Goal: Task Accomplishment & Management: Use online tool/utility

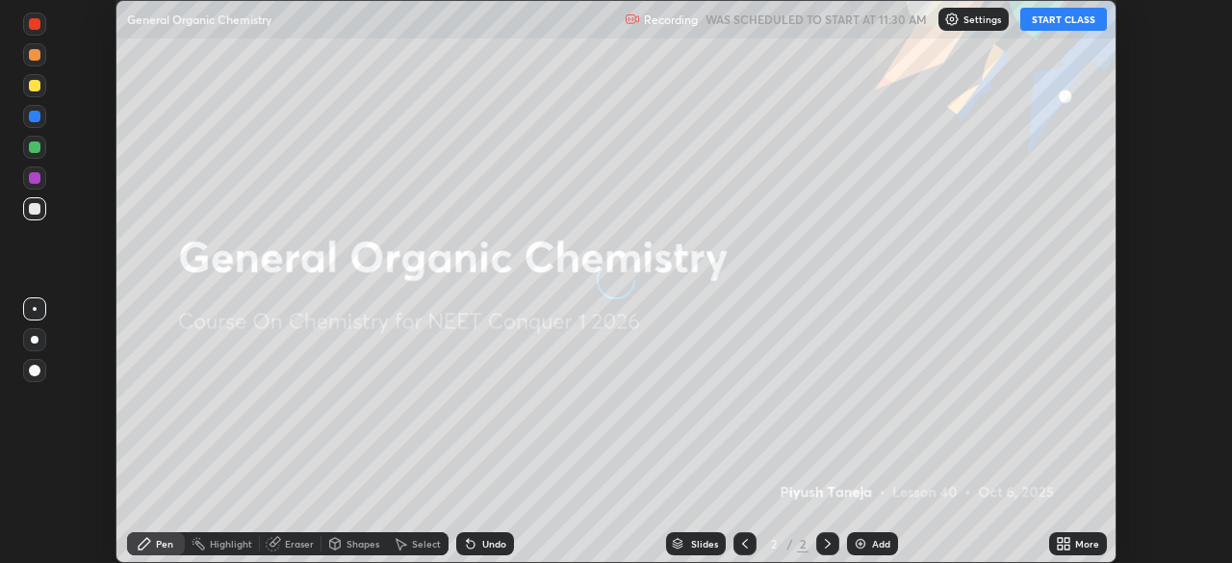
scroll to position [563, 1231]
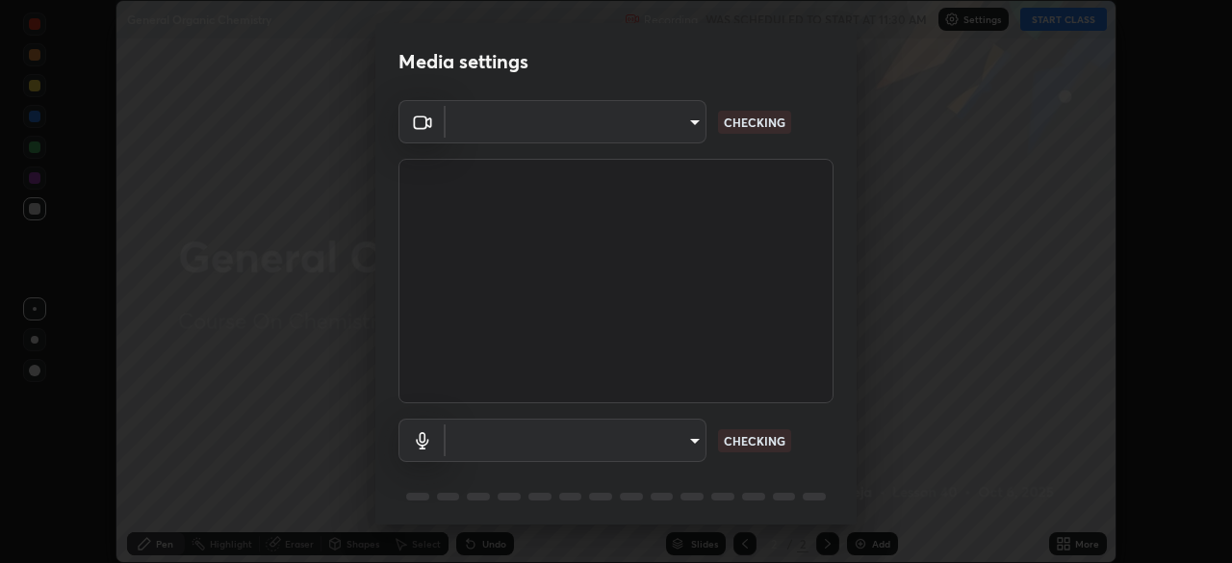
type input "f980875124209cf85bbf3f3452d6382f644449d4b80ed3042153ab235f4cb748"
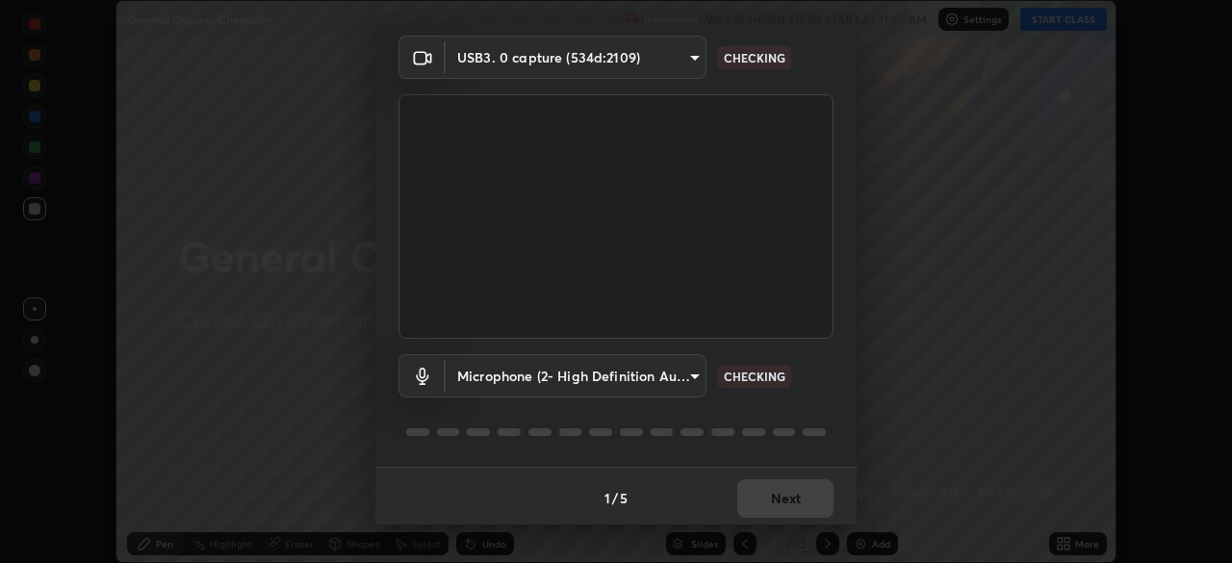
scroll to position [68, 0]
click at [676, 379] on body "Erase all General Organic Chemistry Recording WAS SCHEDULED TO START AT 11:30 A…" at bounding box center [616, 281] width 1232 height 563
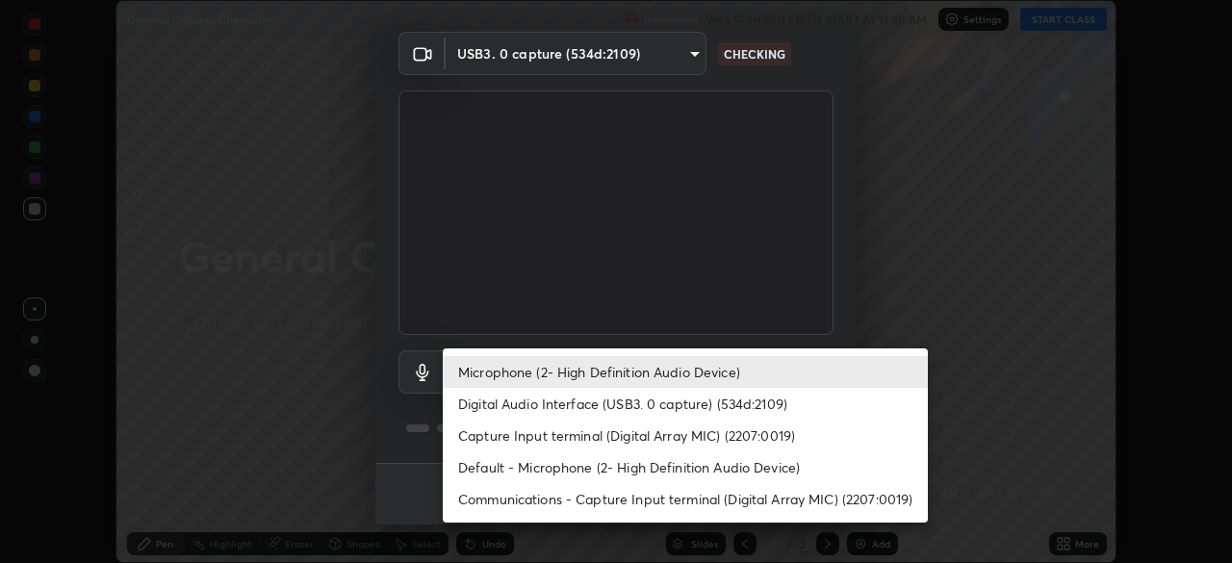
click at [677, 406] on li "Digital Audio Interface (USB3. 0 capture) (534d:2109)" at bounding box center [685, 404] width 485 height 32
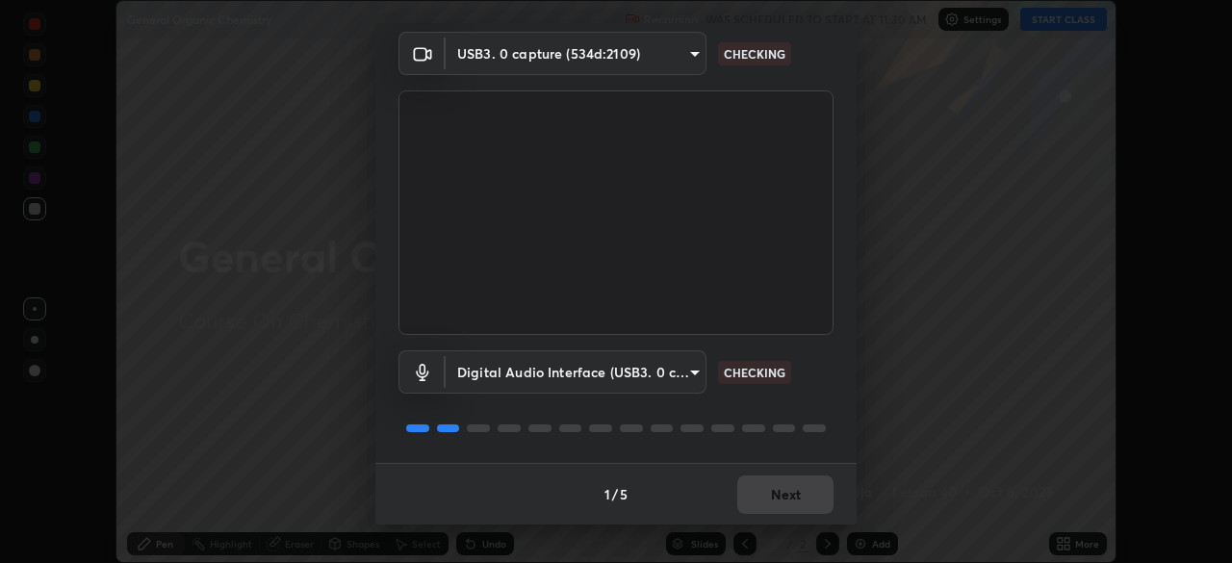
click at [676, 369] on body "Erase all General Organic Chemistry Recording WAS SCHEDULED TO START AT 11:30 A…" at bounding box center [616, 281] width 1232 height 563
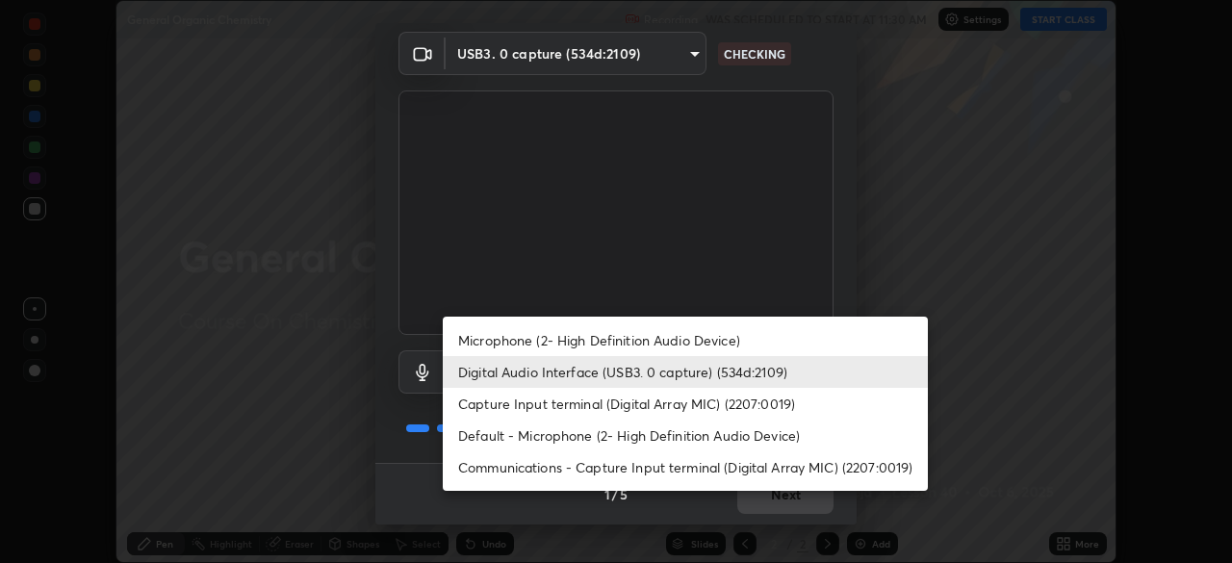
click at [685, 325] on li "Microphone (2- High Definition Audio Device)" at bounding box center [685, 340] width 485 height 32
type input "5fa097388a4fcdee07a10247f1d425762d8a7ac056759a89de49364f83e6b3d5"
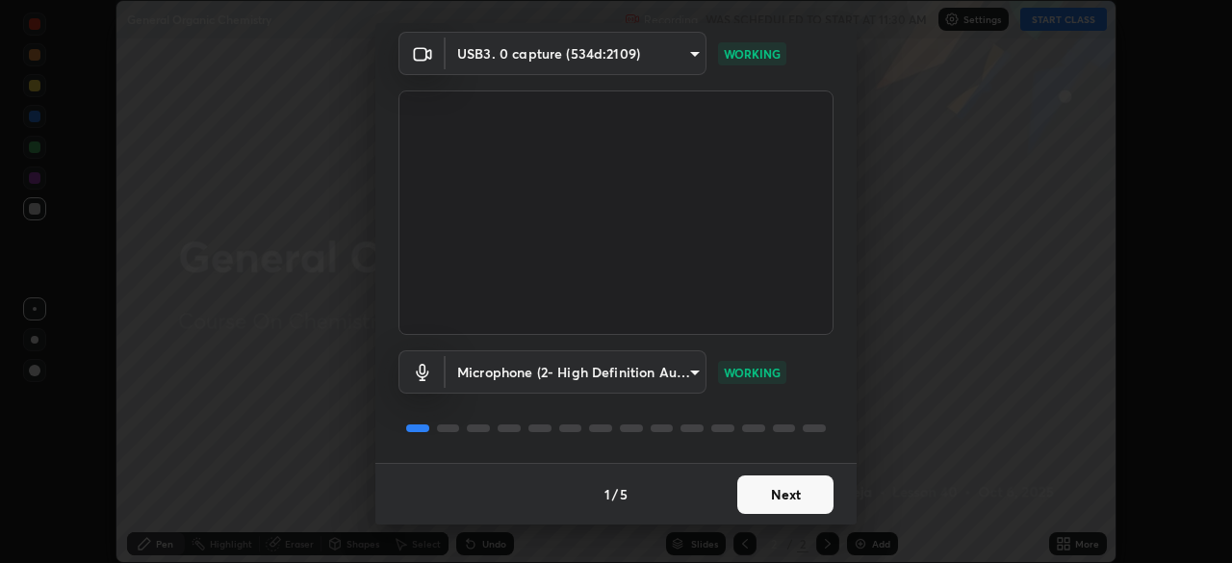
click at [776, 496] on button "Next" at bounding box center [786, 495] width 96 height 39
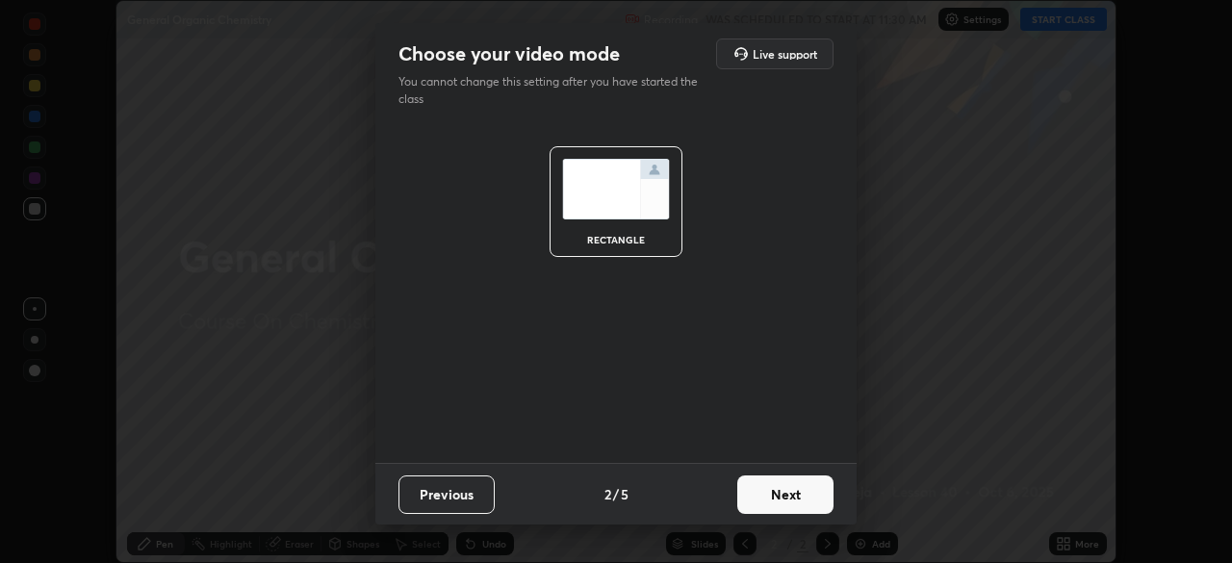
scroll to position [0, 0]
click at [780, 487] on button "Next" at bounding box center [786, 495] width 96 height 39
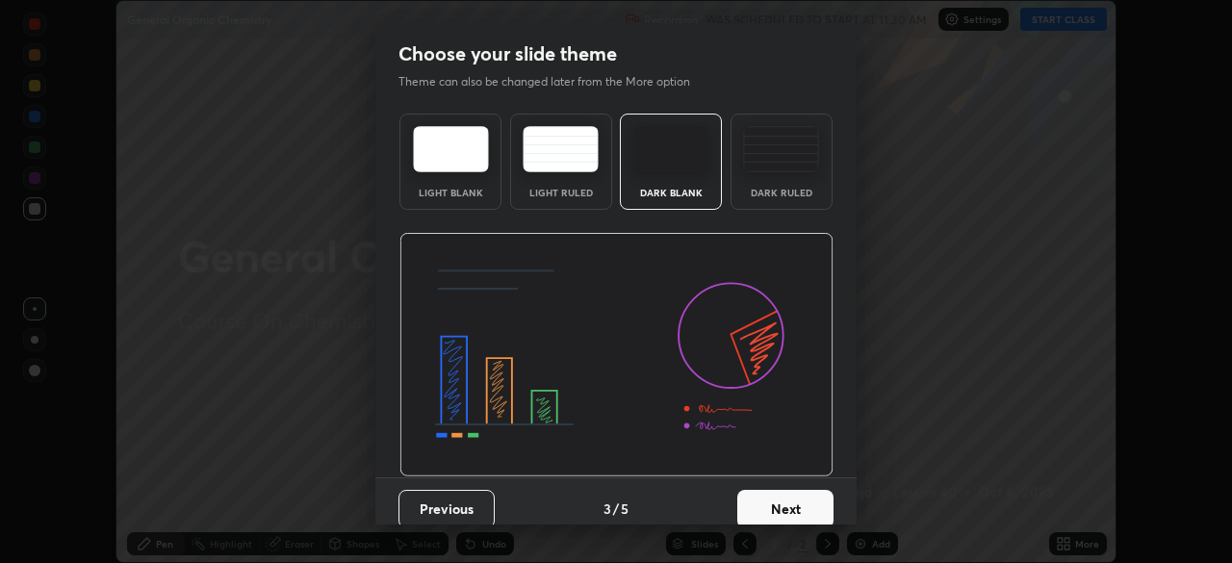
click at [784, 201] on div "Dark Ruled" at bounding box center [782, 162] width 102 height 96
click at [789, 500] on button "Next" at bounding box center [786, 509] width 96 height 39
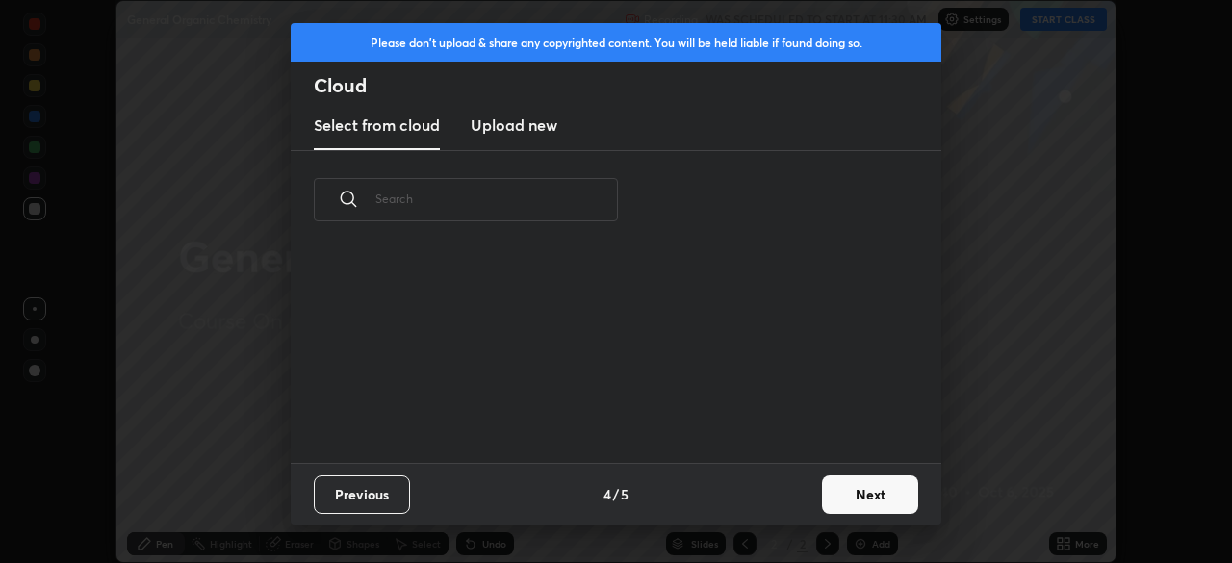
click at [841, 496] on button "Next" at bounding box center [870, 495] width 96 height 39
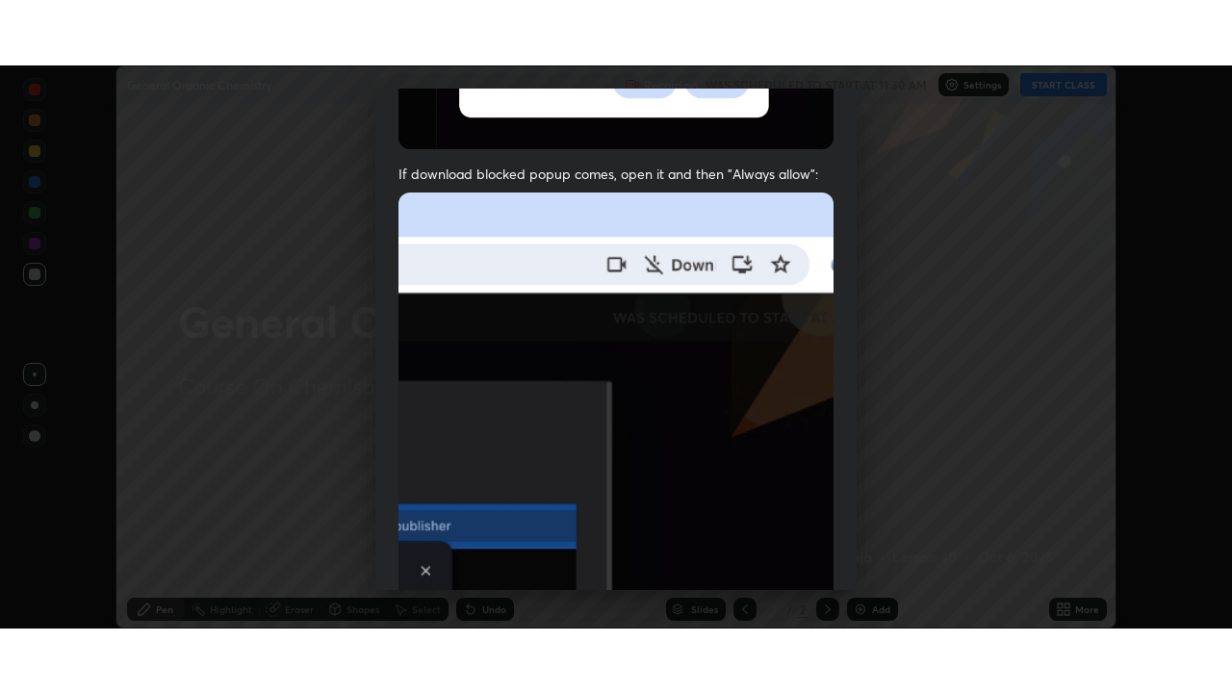
scroll to position [461, 0]
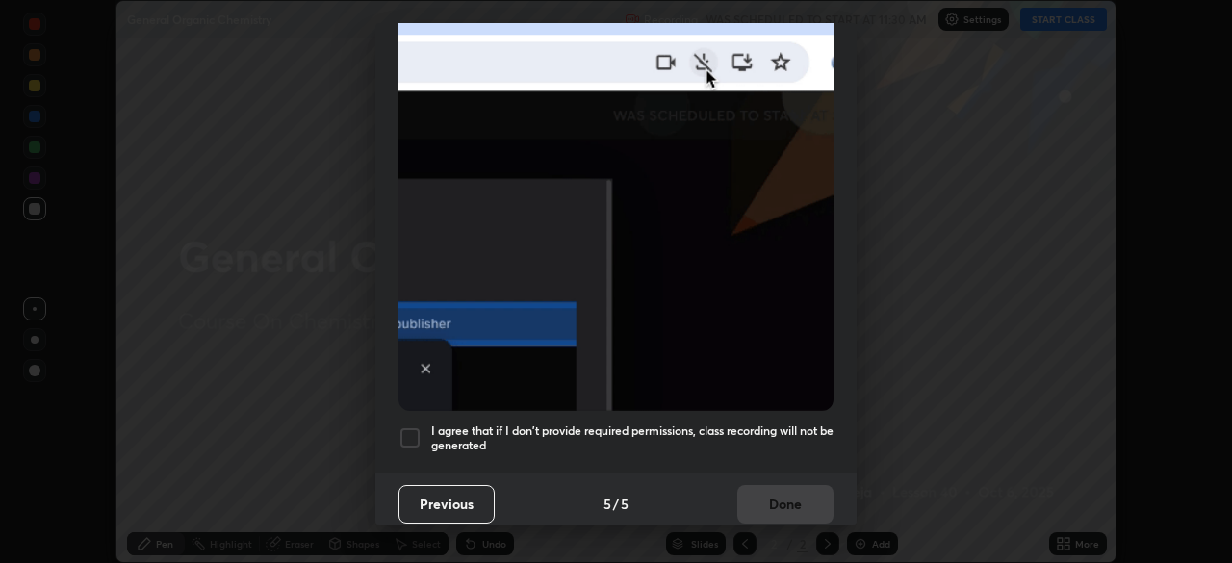
click at [728, 424] on h5 "I agree that if I don't provide required permissions, class recording will not …" at bounding box center [632, 439] width 402 height 30
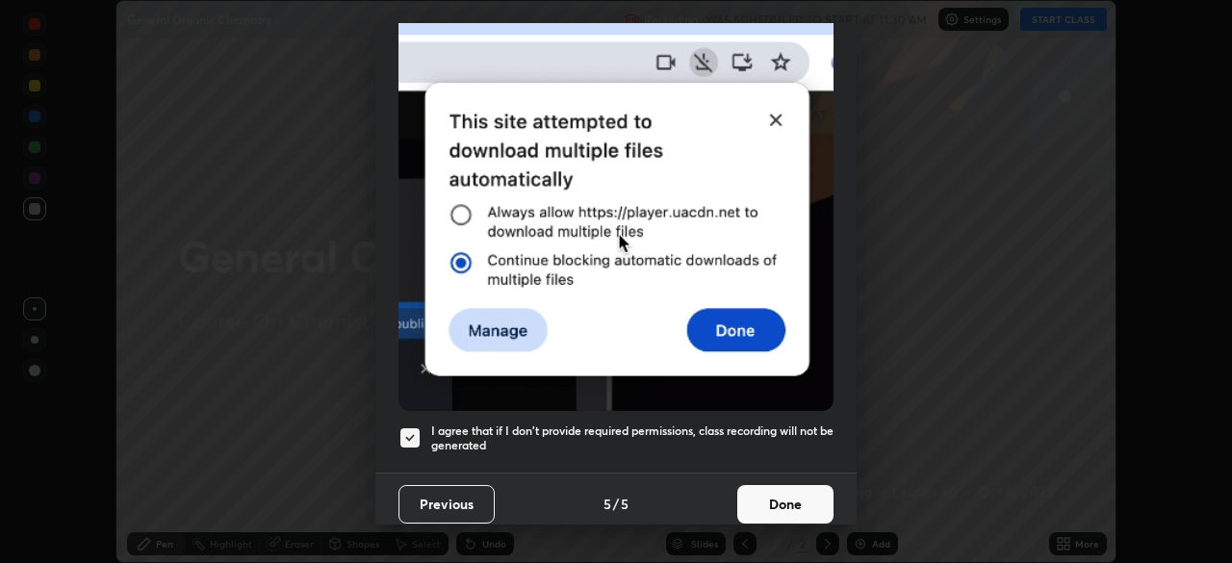
click at [763, 489] on button "Done" at bounding box center [786, 504] width 96 height 39
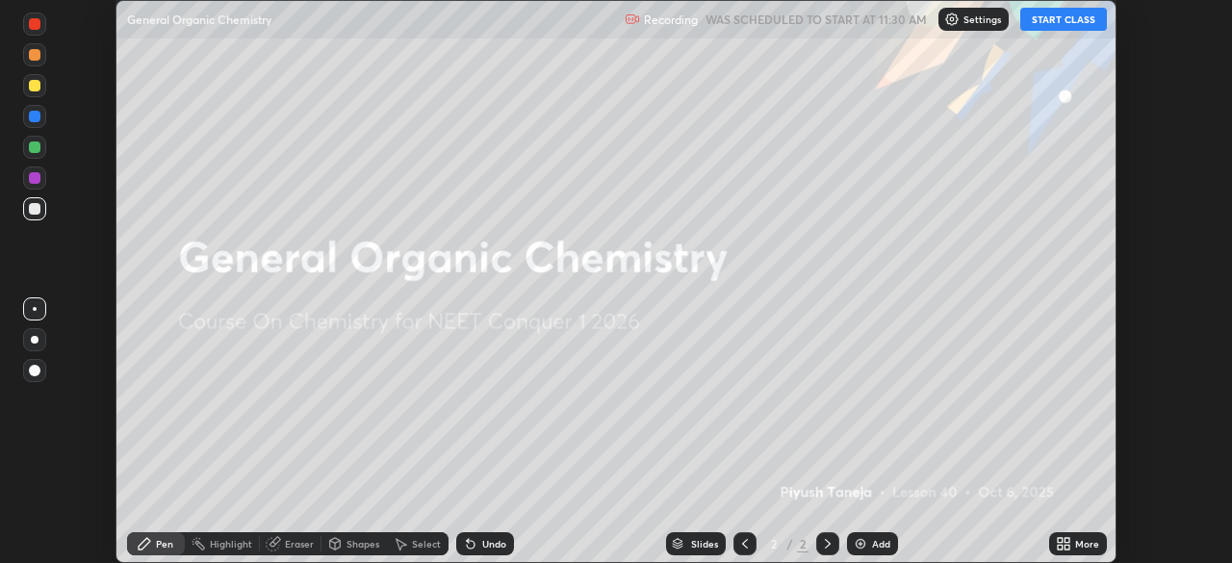
click at [1061, 26] on button "START CLASS" at bounding box center [1064, 19] width 87 height 23
click at [1077, 535] on div "More" at bounding box center [1078, 543] width 58 height 23
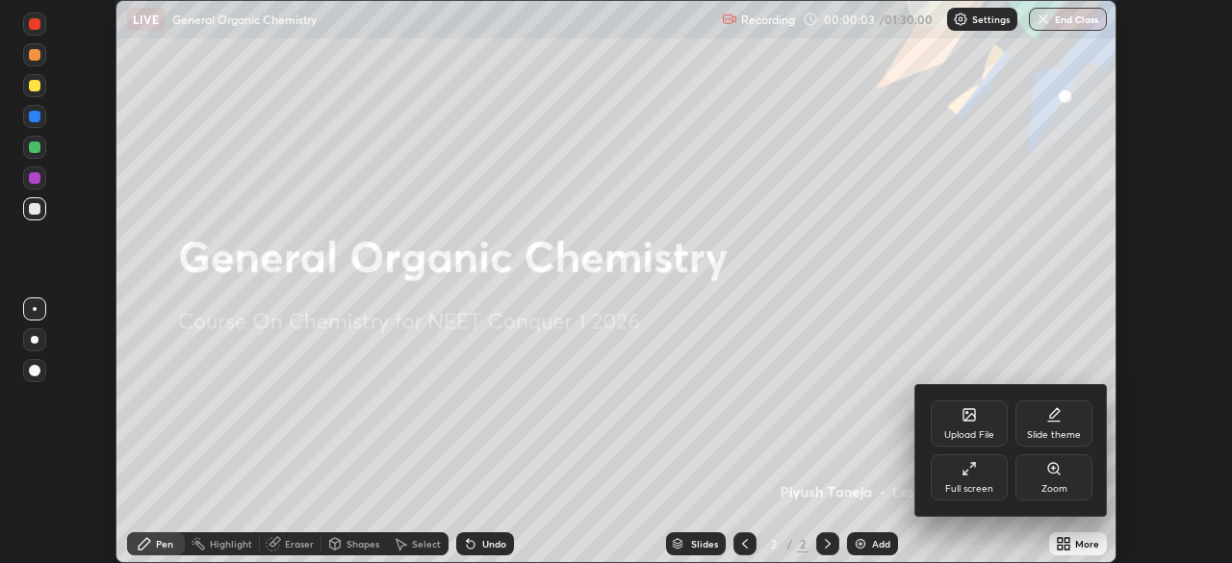
click at [978, 480] on div "Full screen" at bounding box center [969, 477] width 77 height 46
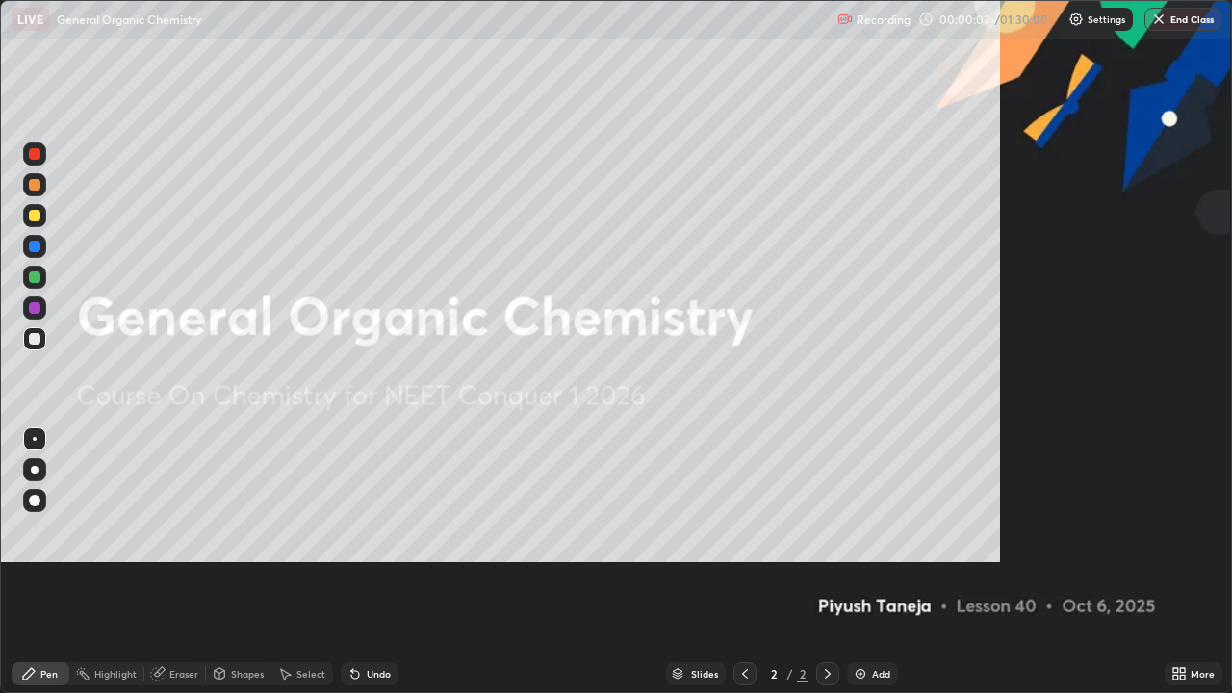
scroll to position [693, 1232]
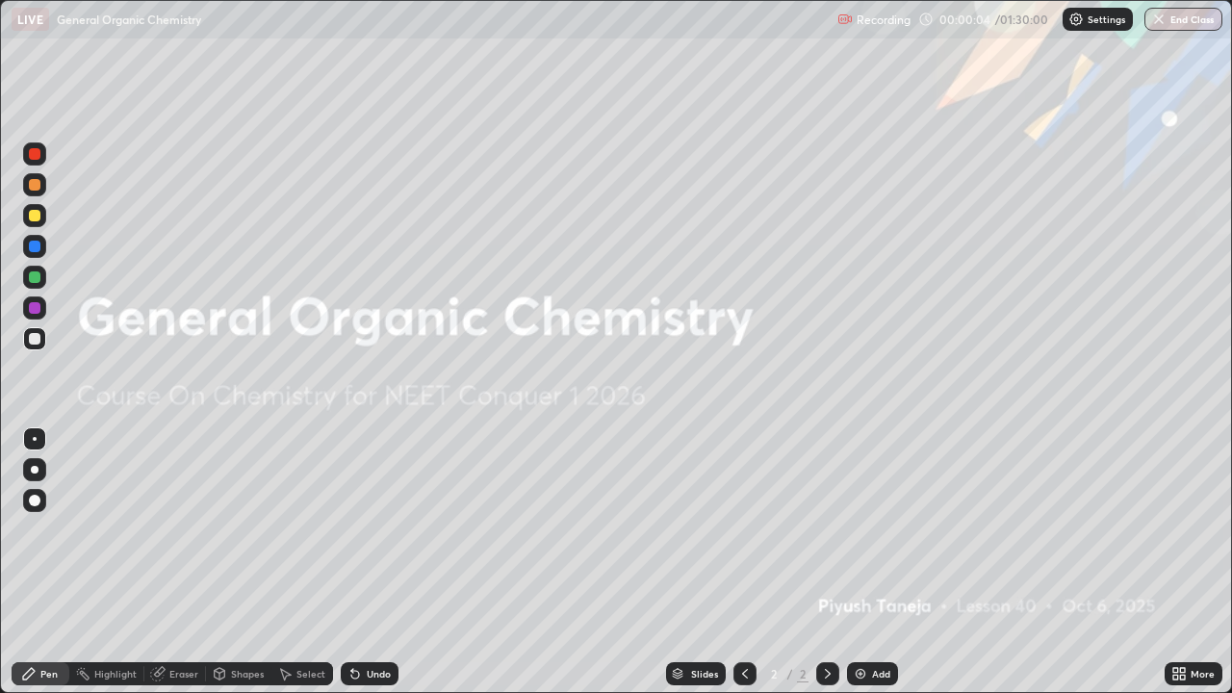
click at [877, 562] on div "Add" at bounding box center [881, 674] width 18 height 10
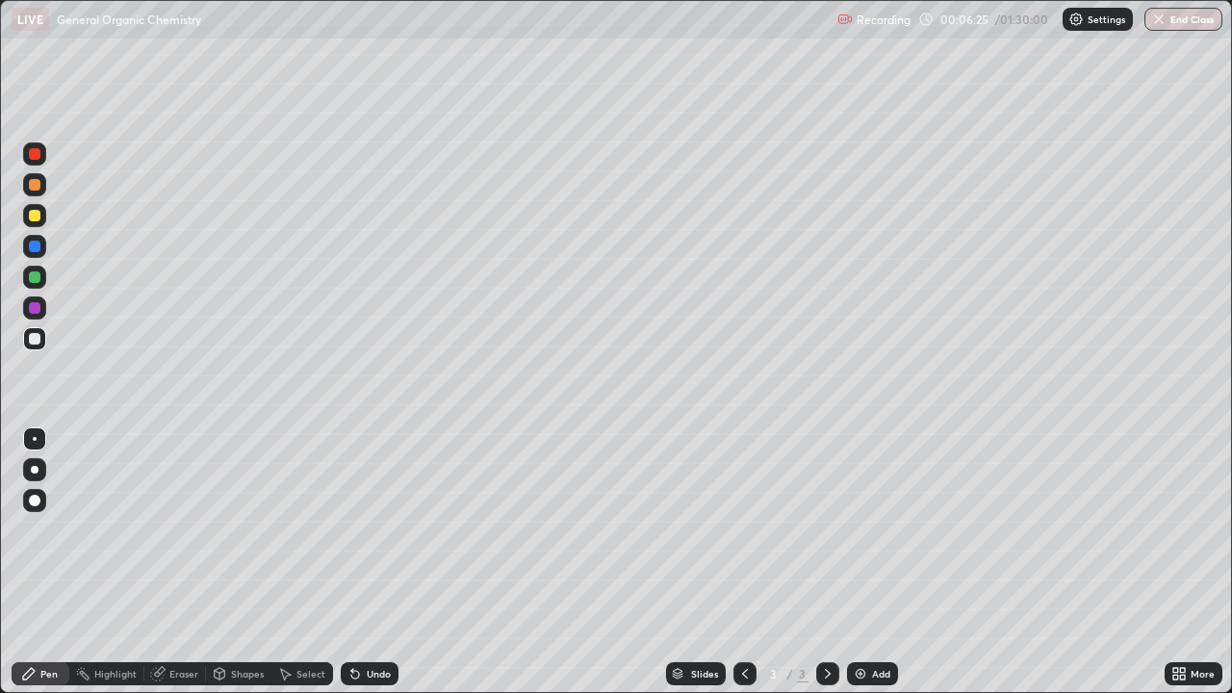
click at [37, 216] on div at bounding box center [35, 216] width 12 height 12
click at [123, 562] on div "Highlight" at bounding box center [115, 674] width 42 height 10
click at [40, 562] on icon at bounding box center [35, 615] width 12 height 0
click at [37, 342] on div at bounding box center [35, 339] width 12 height 12
click at [35, 217] on div at bounding box center [35, 216] width 12 height 12
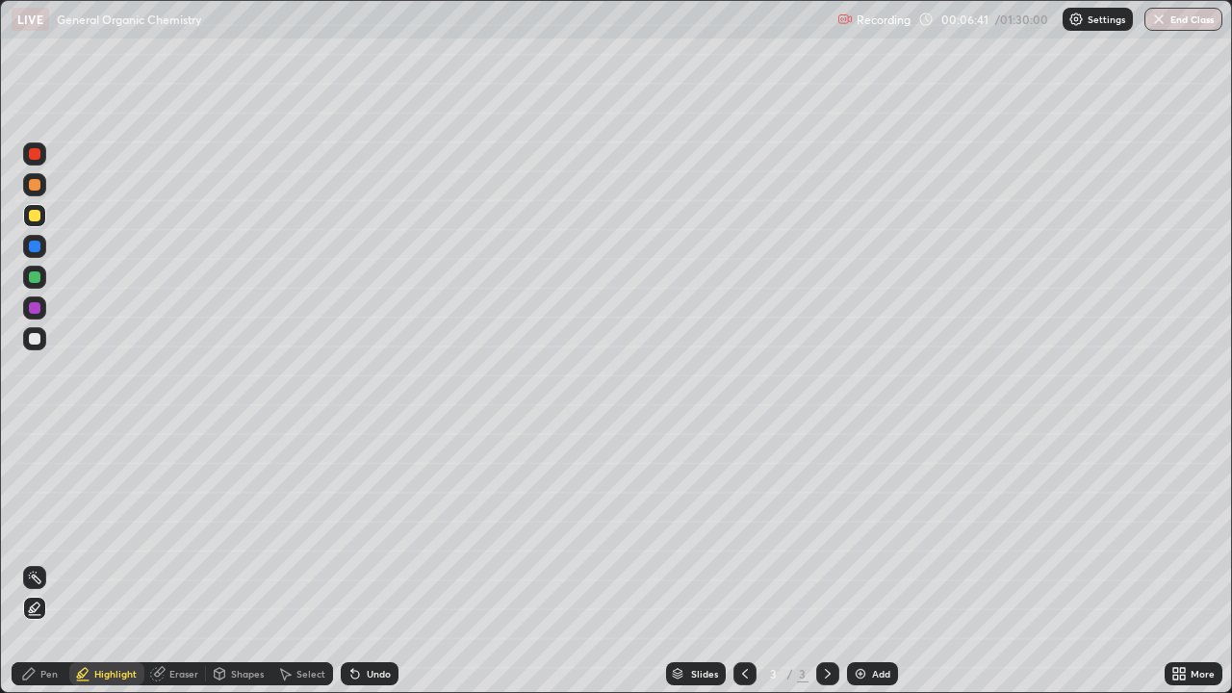
click at [45, 562] on div "Pen" at bounding box center [41, 673] width 58 height 23
click at [35, 336] on div at bounding box center [35, 339] width 12 height 12
click at [121, 562] on div "Highlight" at bounding box center [106, 673] width 75 height 23
click at [35, 216] on div at bounding box center [35, 216] width 12 height 12
click at [34, 340] on div at bounding box center [35, 339] width 12 height 12
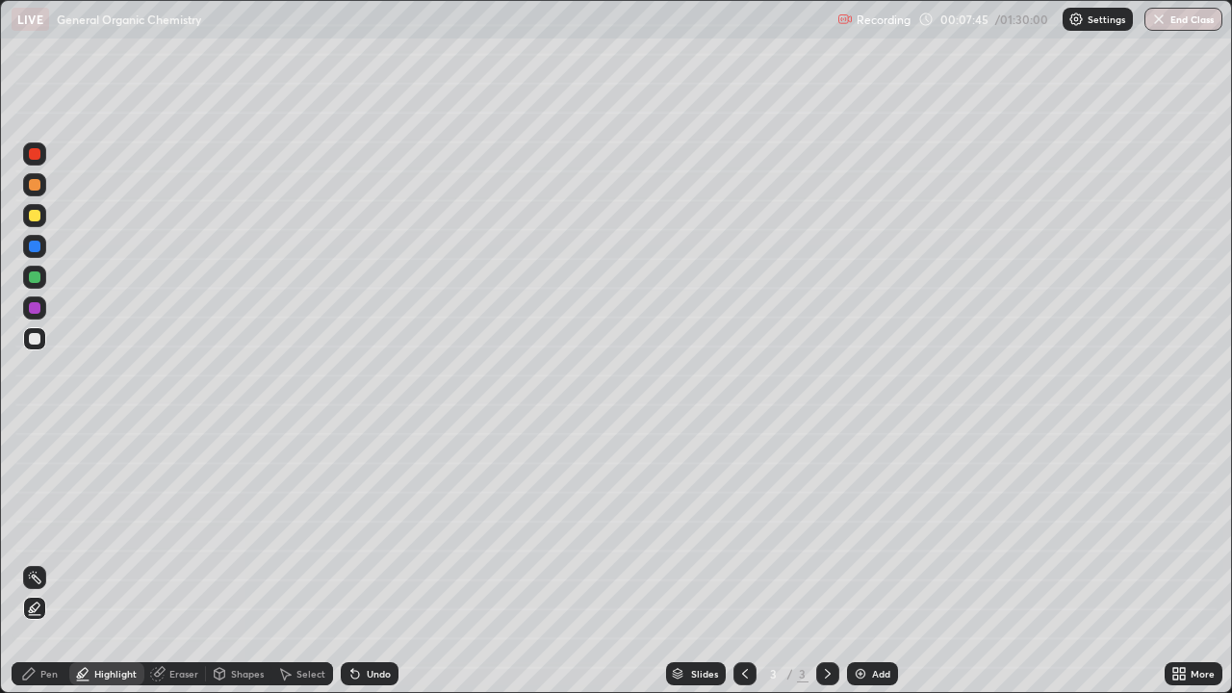
click at [41, 562] on div "Pen" at bounding box center [48, 674] width 17 height 10
click at [37, 219] on div at bounding box center [35, 216] width 12 height 12
click at [36, 339] on div at bounding box center [35, 339] width 12 height 12
click at [367, 562] on div "Undo" at bounding box center [379, 674] width 24 height 10
click at [27, 218] on div at bounding box center [34, 215] width 23 height 23
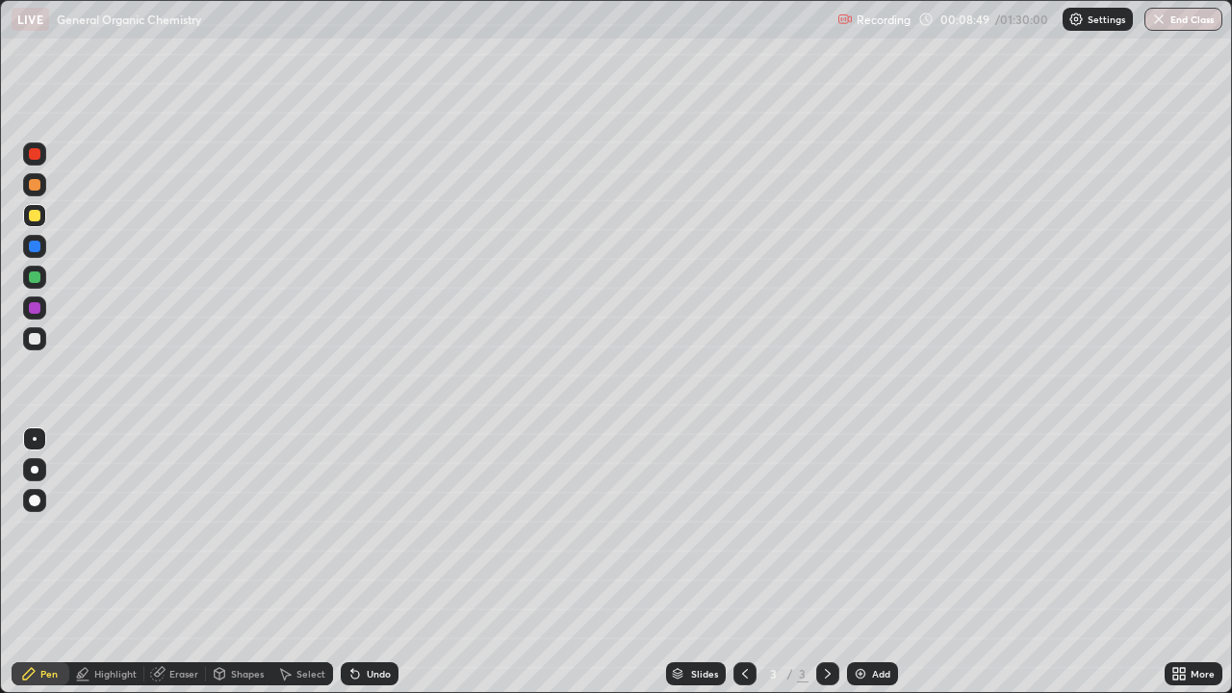
click at [107, 562] on div "Highlight" at bounding box center [115, 674] width 42 height 10
click at [35, 337] on div at bounding box center [35, 339] width 12 height 12
click at [39, 216] on div at bounding box center [35, 216] width 12 height 12
click at [43, 562] on div "Pen" at bounding box center [41, 673] width 58 height 23
click at [32, 338] on div at bounding box center [35, 339] width 12 height 12
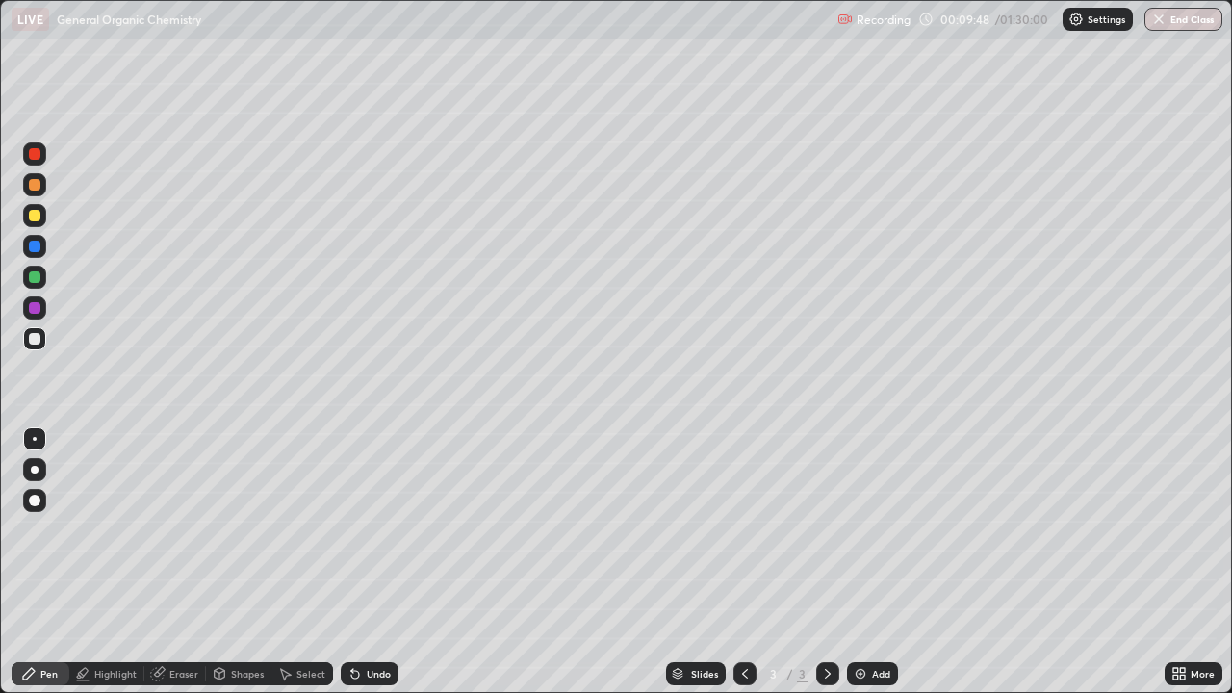
click at [243, 562] on div "Shapes" at bounding box center [247, 674] width 33 height 10
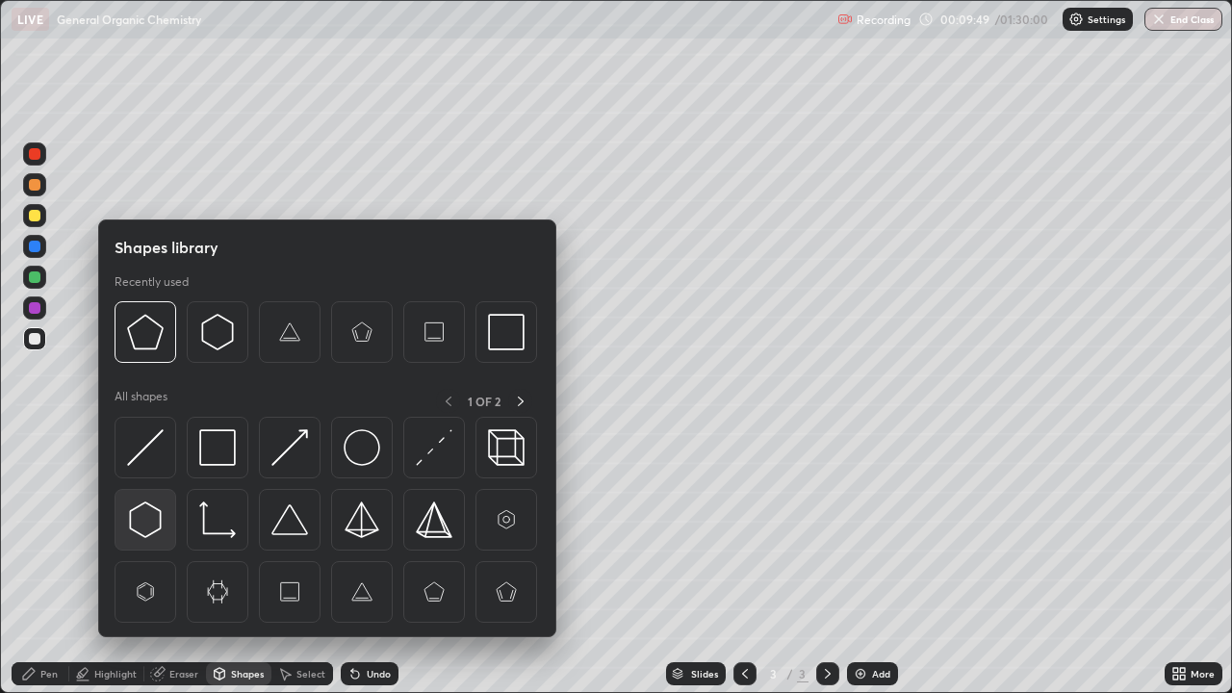
click at [156, 529] on img at bounding box center [145, 520] width 37 height 37
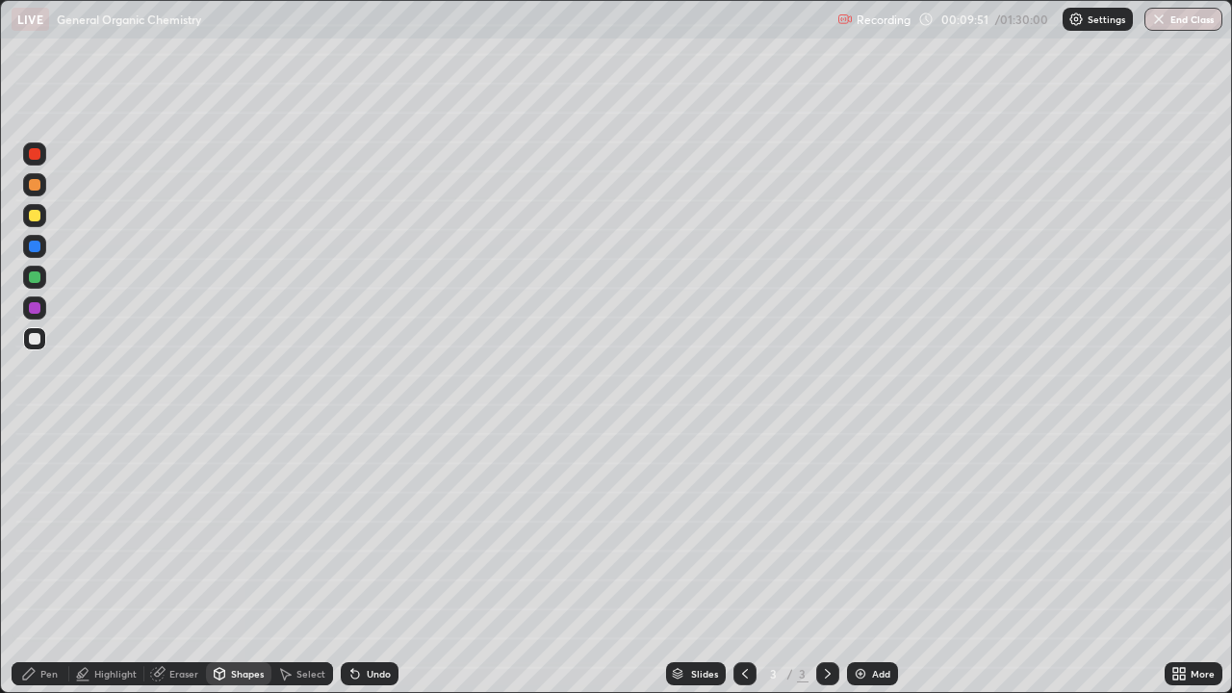
click at [51, 562] on div "Pen" at bounding box center [48, 674] width 17 height 10
click at [294, 562] on div "Select" at bounding box center [303, 673] width 62 height 23
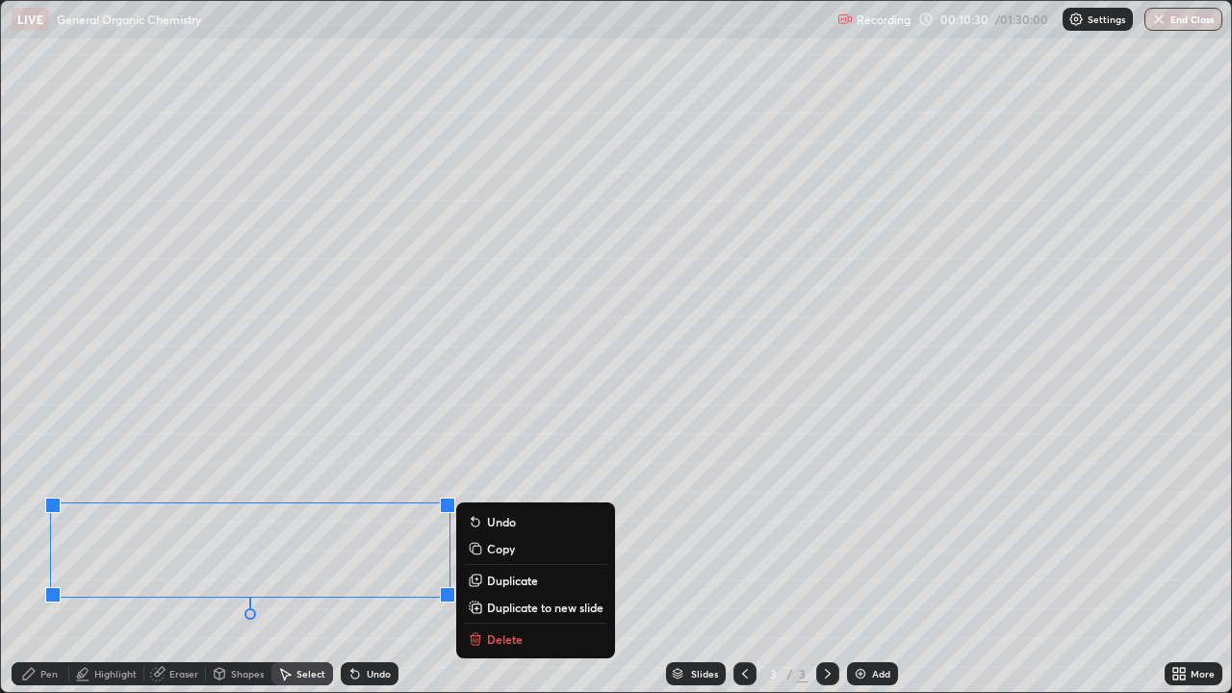
click at [45, 562] on div "Pen" at bounding box center [48, 674] width 17 height 10
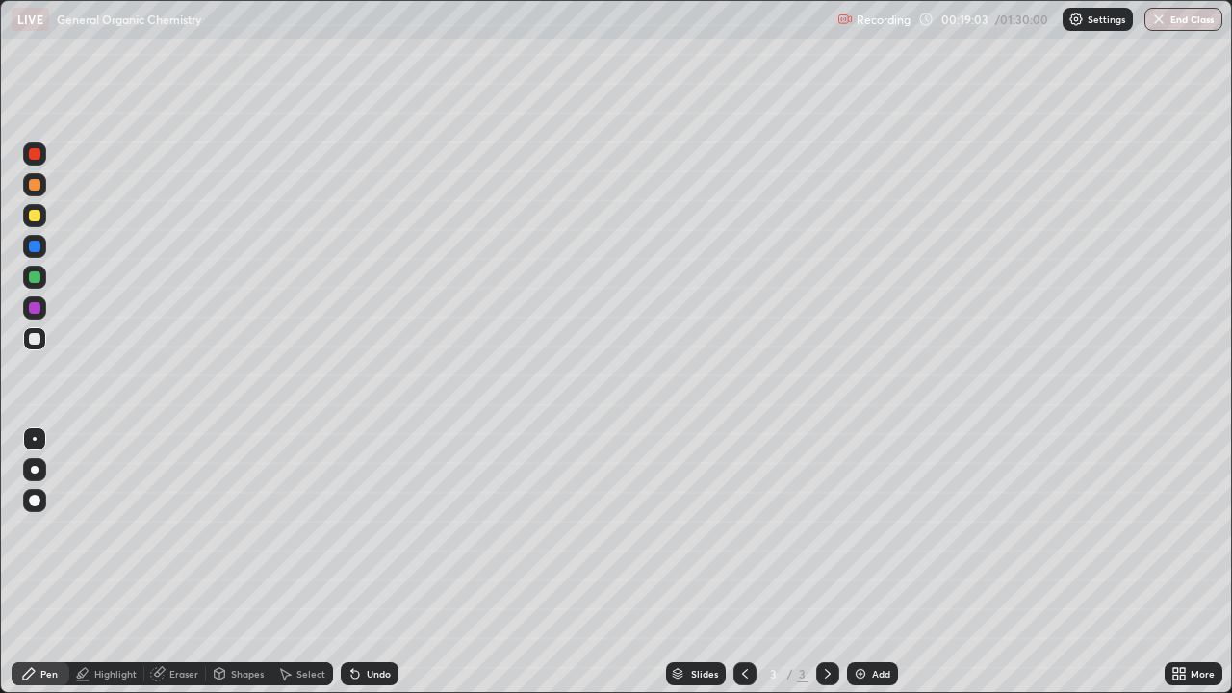
click at [862, 562] on img at bounding box center [860, 673] width 15 height 15
click at [225, 562] on icon at bounding box center [219, 673] width 15 height 15
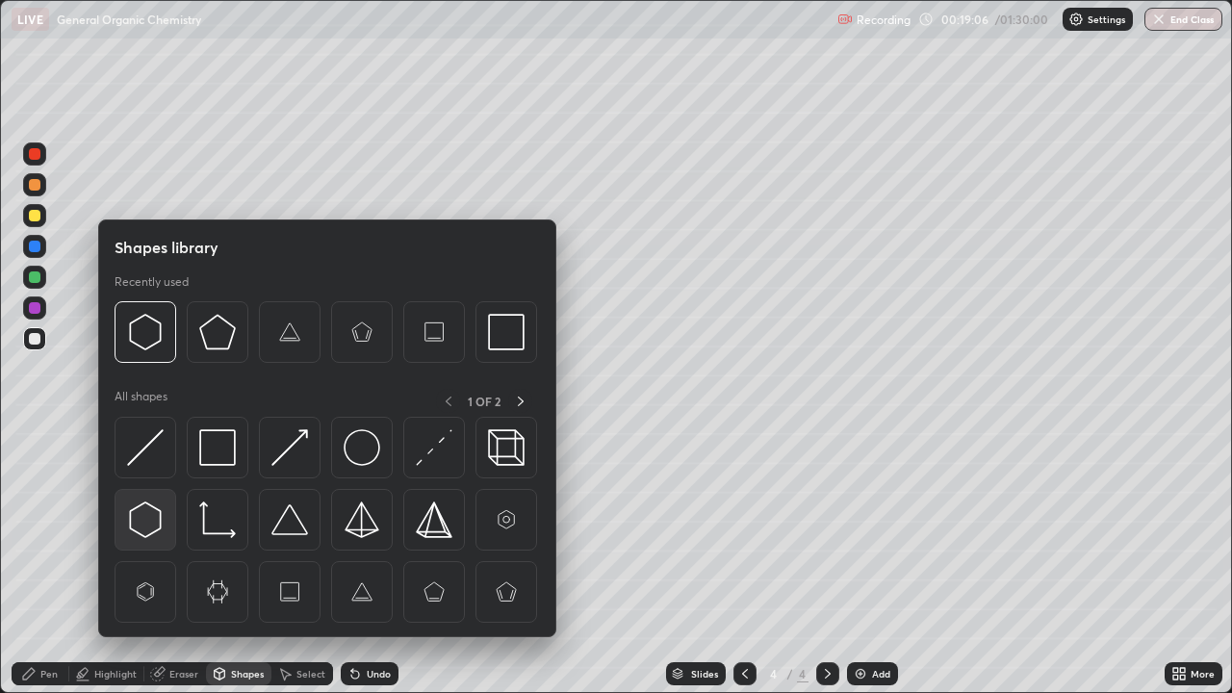
click at [142, 517] on img at bounding box center [145, 520] width 37 height 37
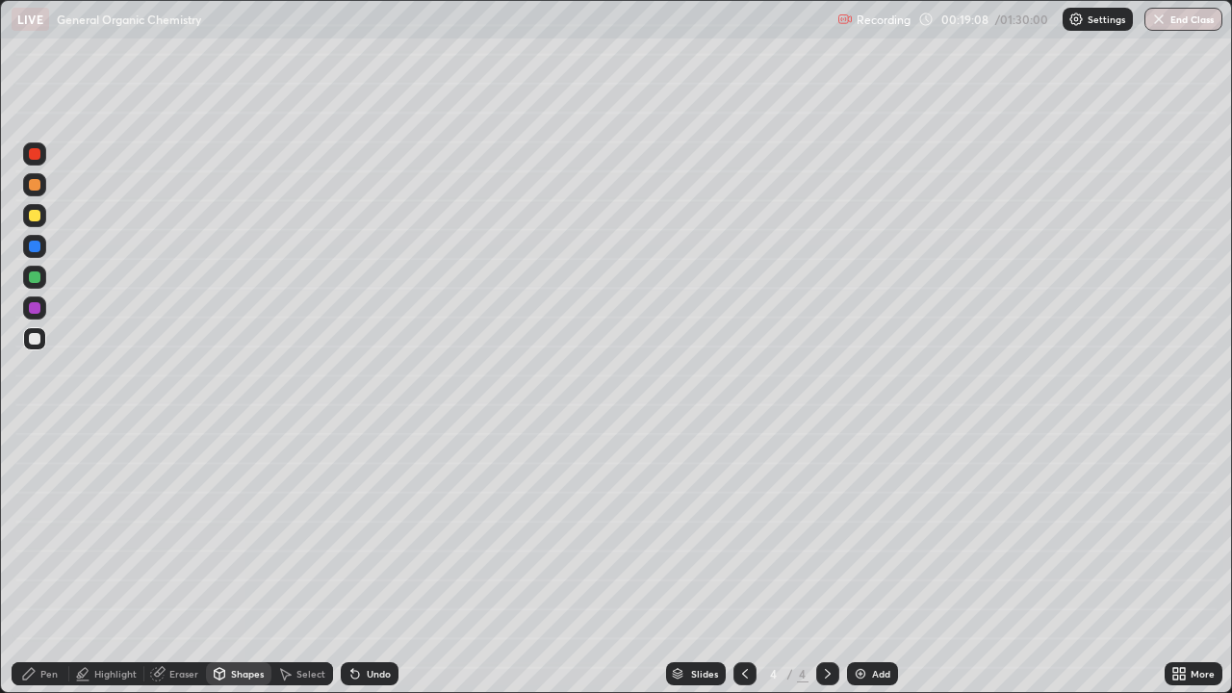
click at [46, 562] on div "Pen" at bounding box center [48, 674] width 17 height 10
click at [38, 215] on div at bounding box center [35, 216] width 12 height 12
click at [116, 562] on div "Highlight" at bounding box center [115, 674] width 42 height 10
click at [38, 338] on div at bounding box center [35, 339] width 12 height 12
click at [62, 562] on div "Pen" at bounding box center [41, 673] width 58 height 23
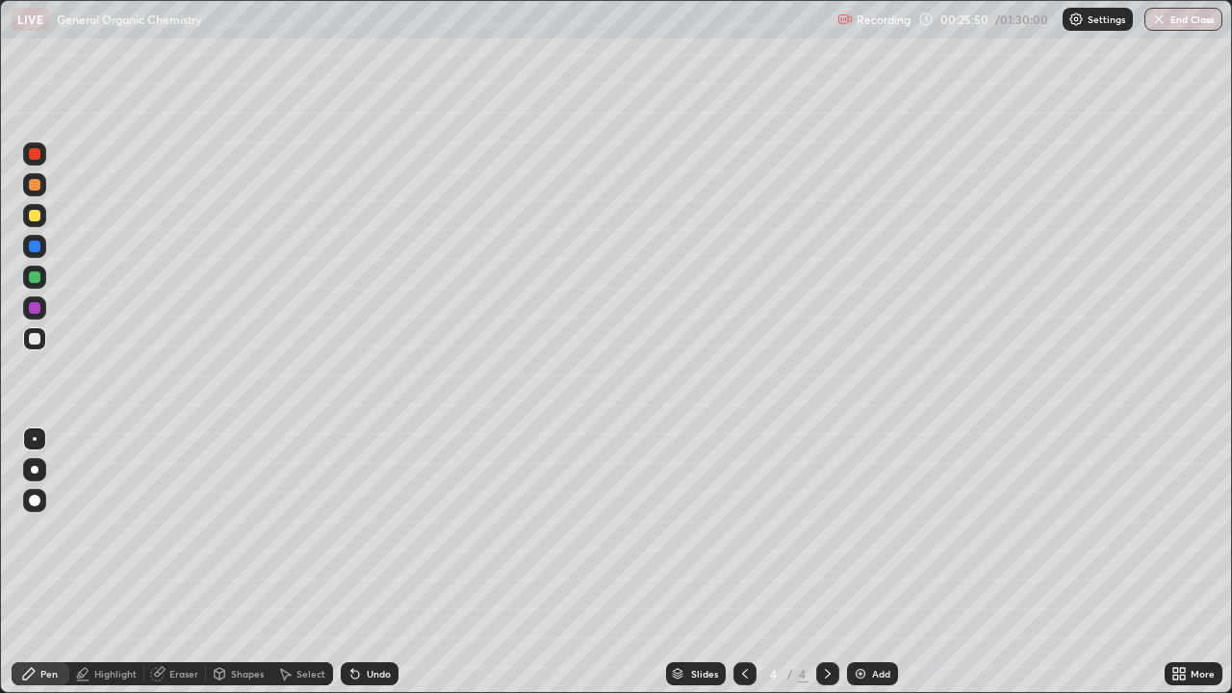
click at [868, 562] on div "Add" at bounding box center [872, 673] width 51 height 23
click at [183, 562] on div "Eraser" at bounding box center [183, 674] width 29 height 10
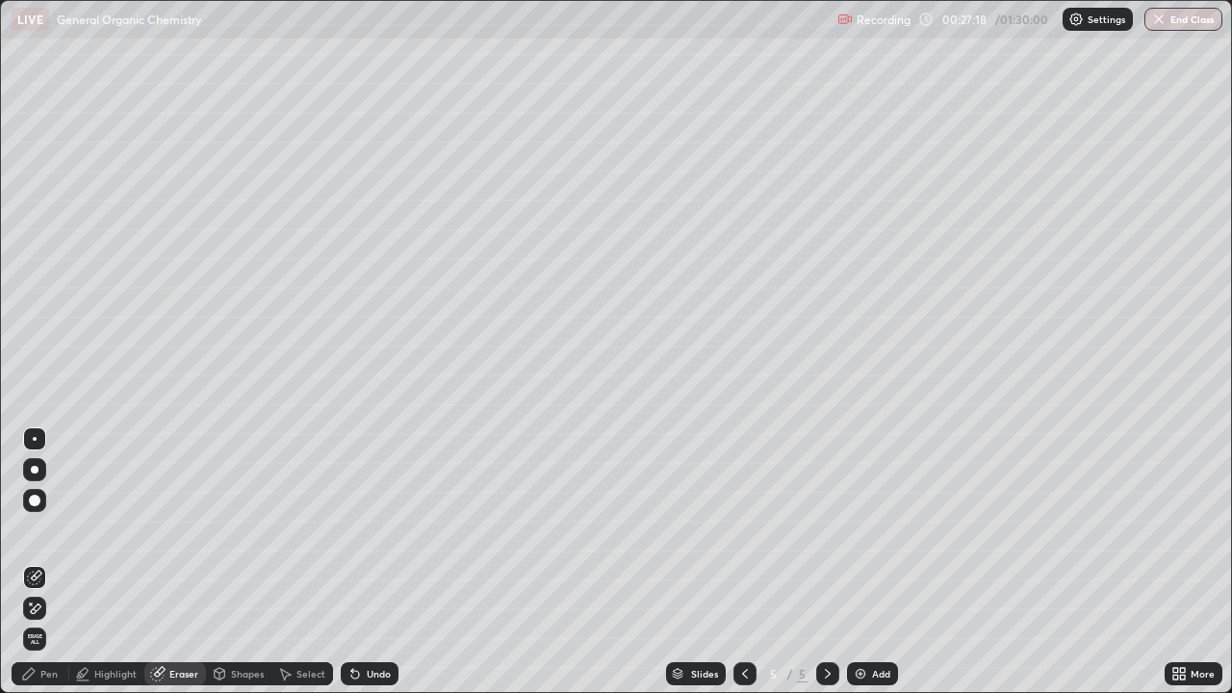
click at [58, 562] on div "Pen" at bounding box center [41, 673] width 58 height 23
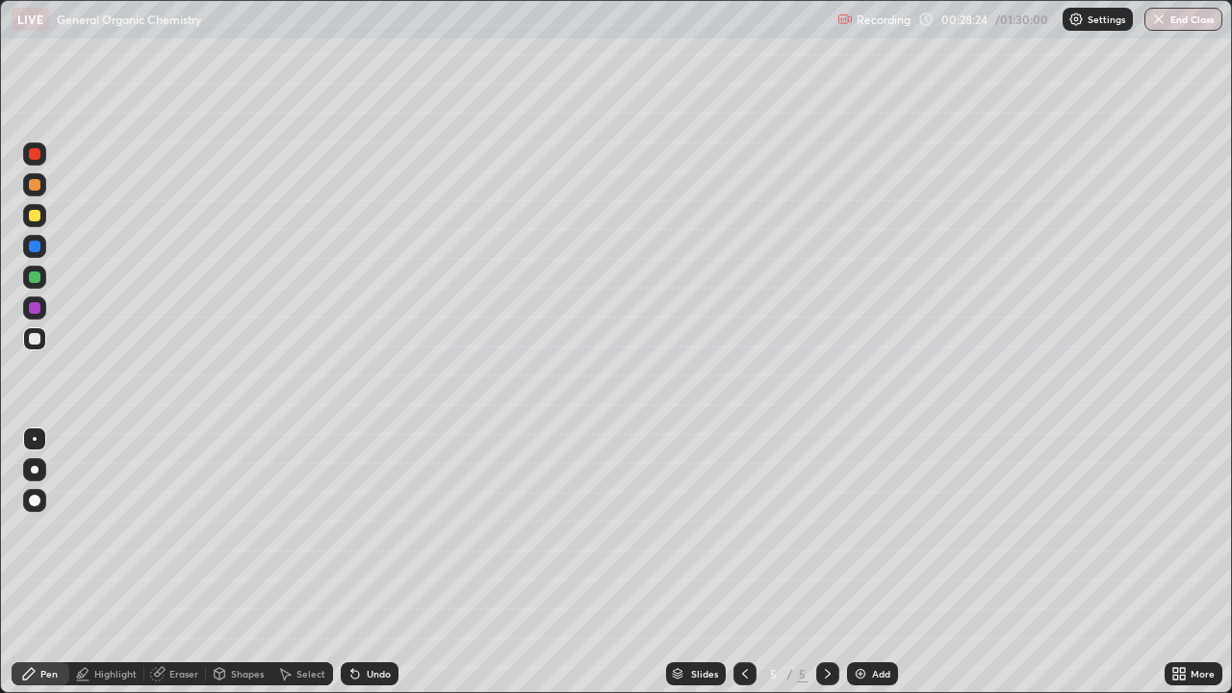
click at [107, 562] on div "Highlight" at bounding box center [115, 674] width 42 height 10
click at [29, 216] on div at bounding box center [35, 216] width 12 height 12
click at [42, 562] on div "Pen" at bounding box center [41, 673] width 58 height 23
click at [32, 341] on div at bounding box center [35, 339] width 12 height 12
click at [33, 218] on div at bounding box center [35, 216] width 12 height 12
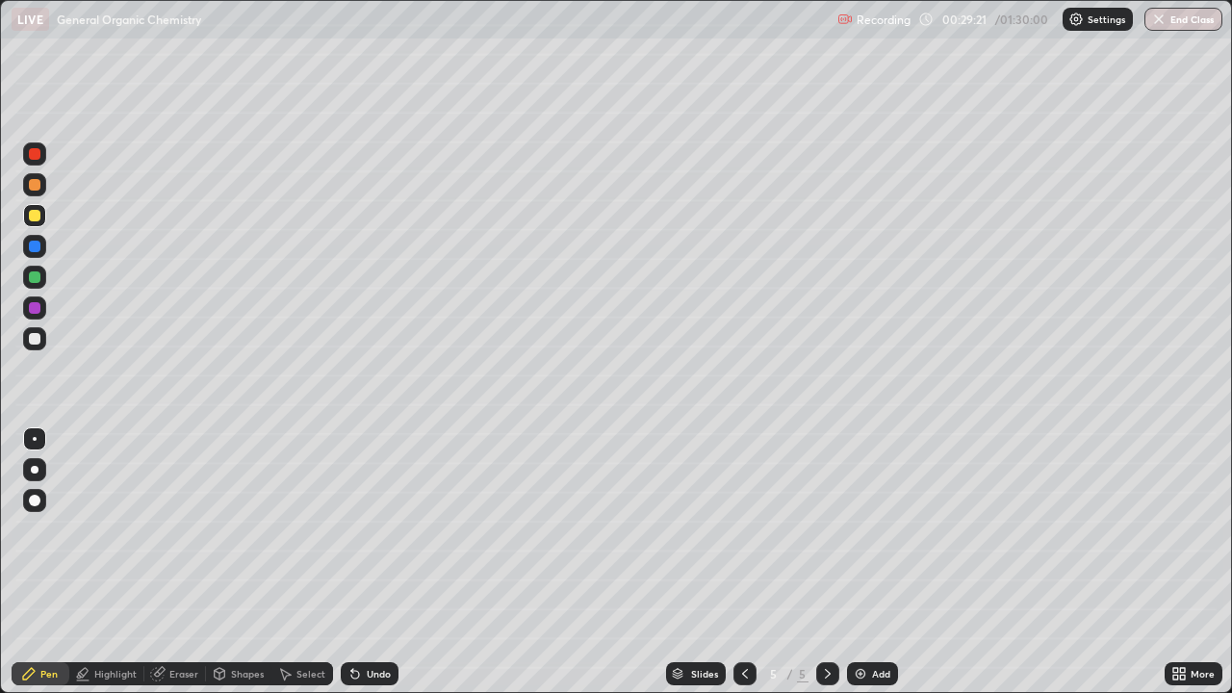
click at [109, 562] on div "Highlight" at bounding box center [115, 674] width 42 height 10
click at [34, 562] on icon at bounding box center [28, 673] width 15 height 15
click at [34, 333] on div at bounding box center [35, 339] width 12 height 12
click at [39, 212] on div at bounding box center [34, 215] width 23 height 23
click at [35, 342] on div at bounding box center [35, 339] width 12 height 12
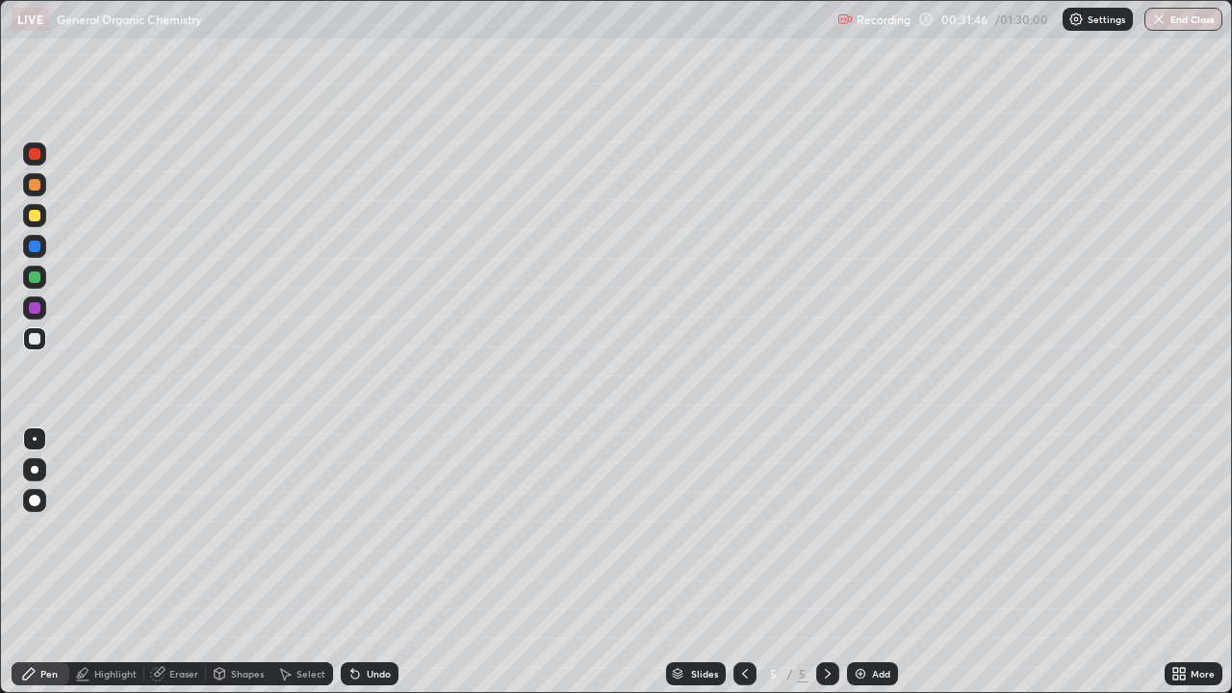
click at [127, 562] on div "Highlight" at bounding box center [115, 674] width 42 height 10
click at [34, 223] on div at bounding box center [34, 215] width 23 height 23
click at [35, 333] on div at bounding box center [35, 339] width 12 height 12
click at [30, 562] on div "Pen" at bounding box center [41, 673] width 58 height 23
click at [379, 562] on div "Undo" at bounding box center [379, 674] width 24 height 10
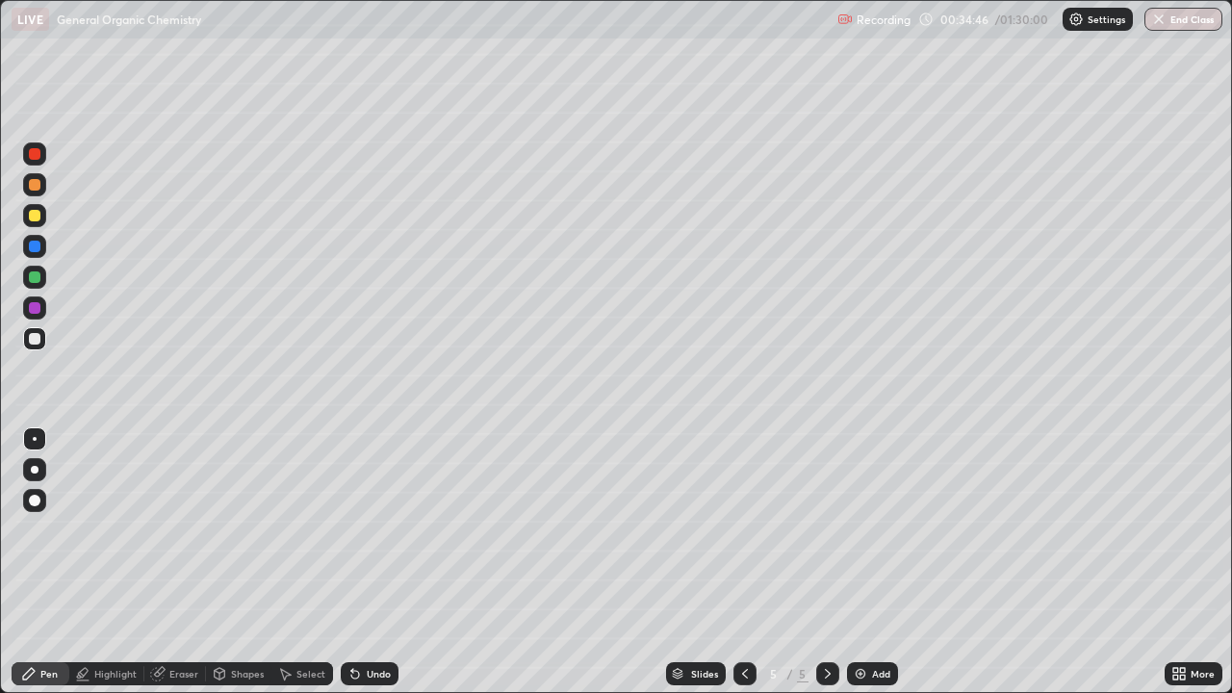
click at [383, 562] on div "Undo" at bounding box center [379, 674] width 24 height 10
click at [381, 562] on div "Undo" at bounding box center [379, 674] width 24 height 10
click at [374, 562] on div "Undo" at bounding box center [379, 674] width 24 height 10
click at [31, 213] on div at bounding box center [35, 216] width 12 height 12
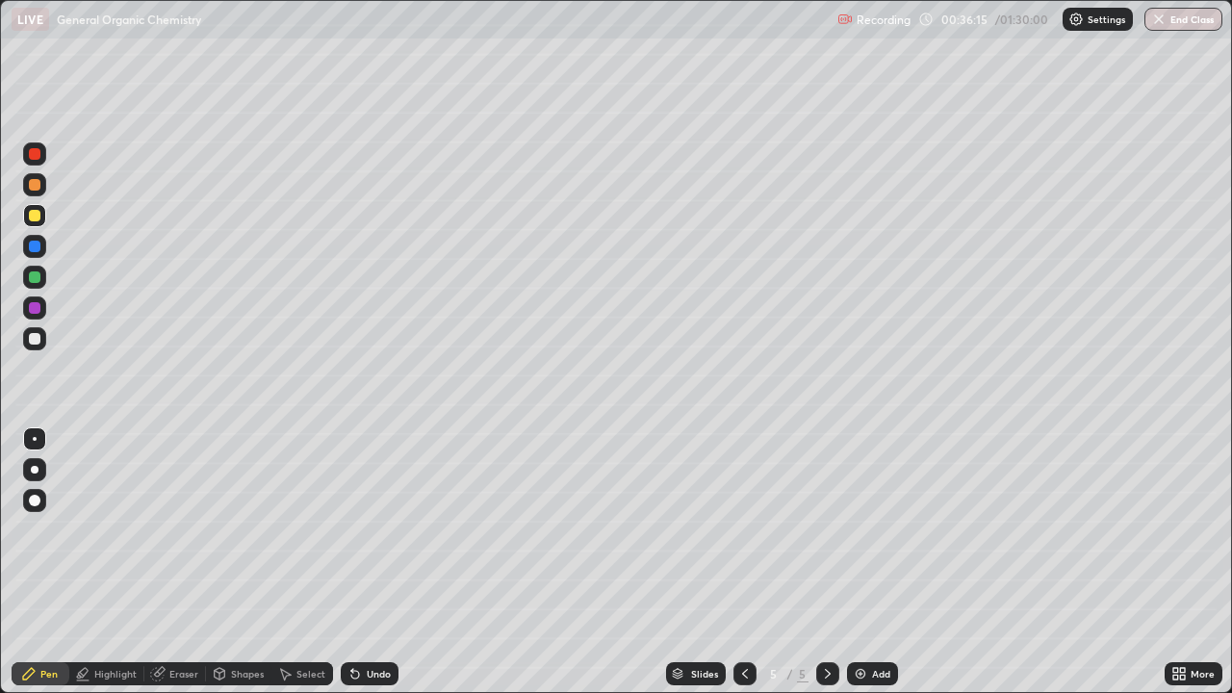
click at [38, 336] on div at bounding box center [35, 339] width 12 height 12
click at [875, 562] on div "Add" at bounding box center [881, 674] width 18 height 10
click at [382, 562] on div "Undo" at bounding box center [379, 674] width 24 height 10
click at [378, 562] on div "Undo" at bounding box center [379, 674] width 24 height 10
click at [36, 214] on div at bounding box center [35, 216] width 12 height 12
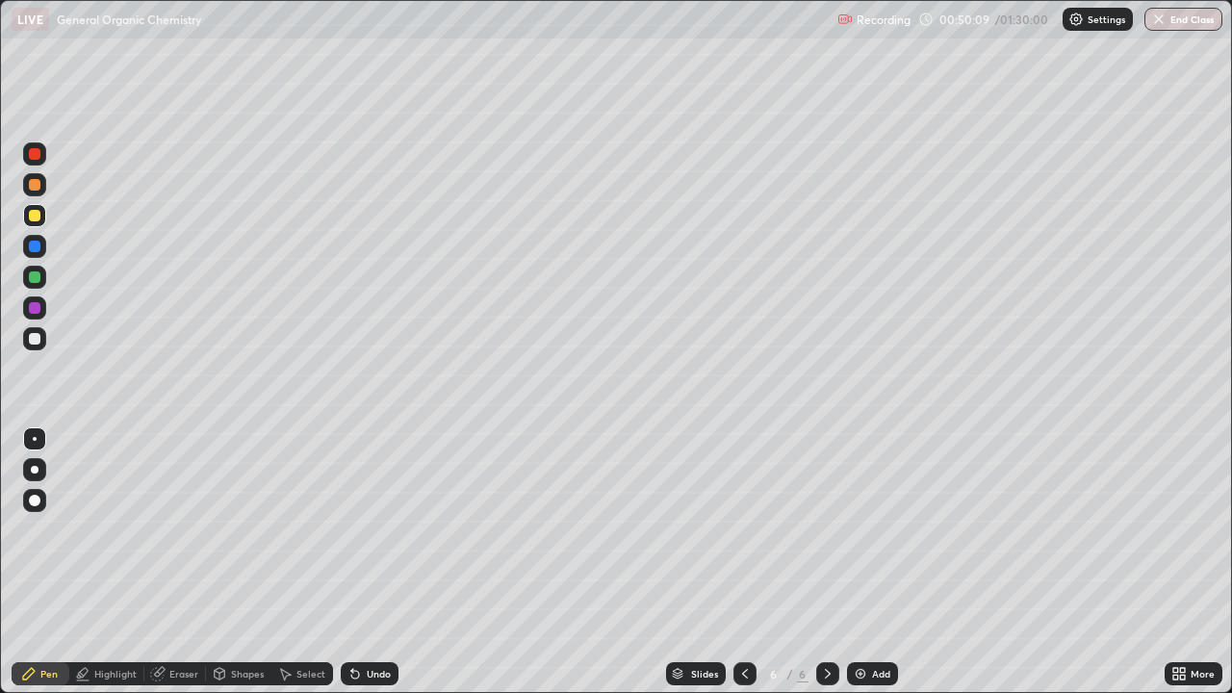
click at [235, 562] on div "Shapes" at bounding box center [238, 673] width 65 height 23
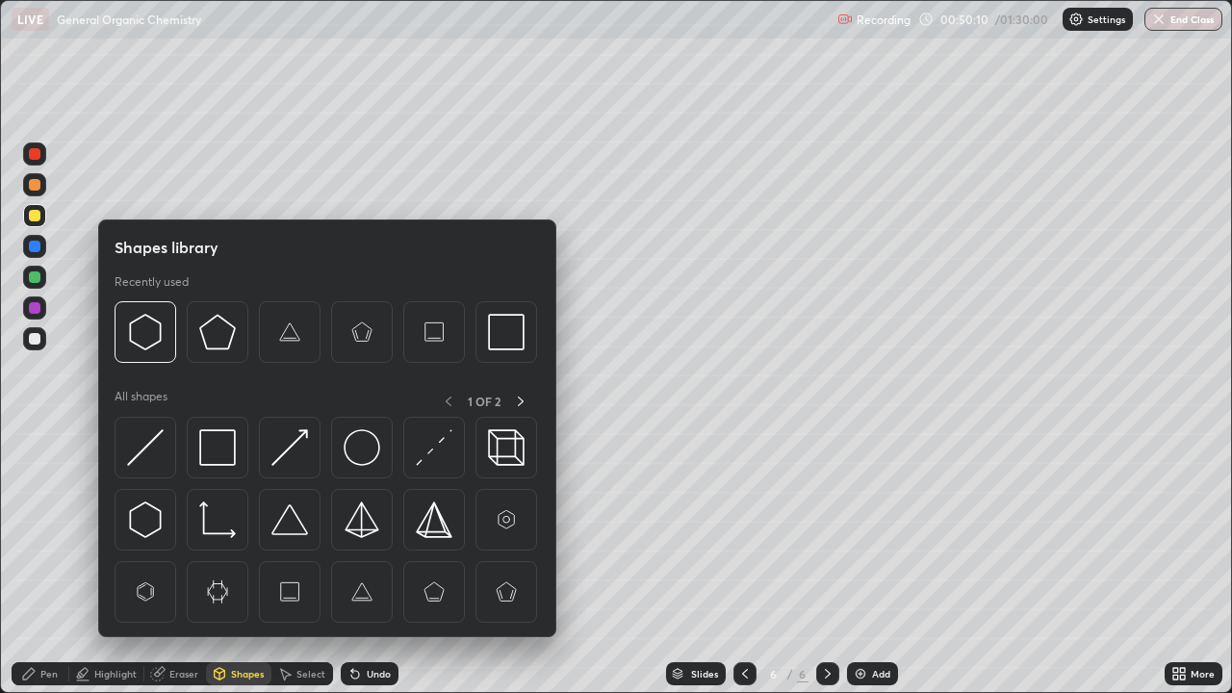
click at [116, 562] on div "Highlight" at bounding box center [115, 674] width 42 height 10
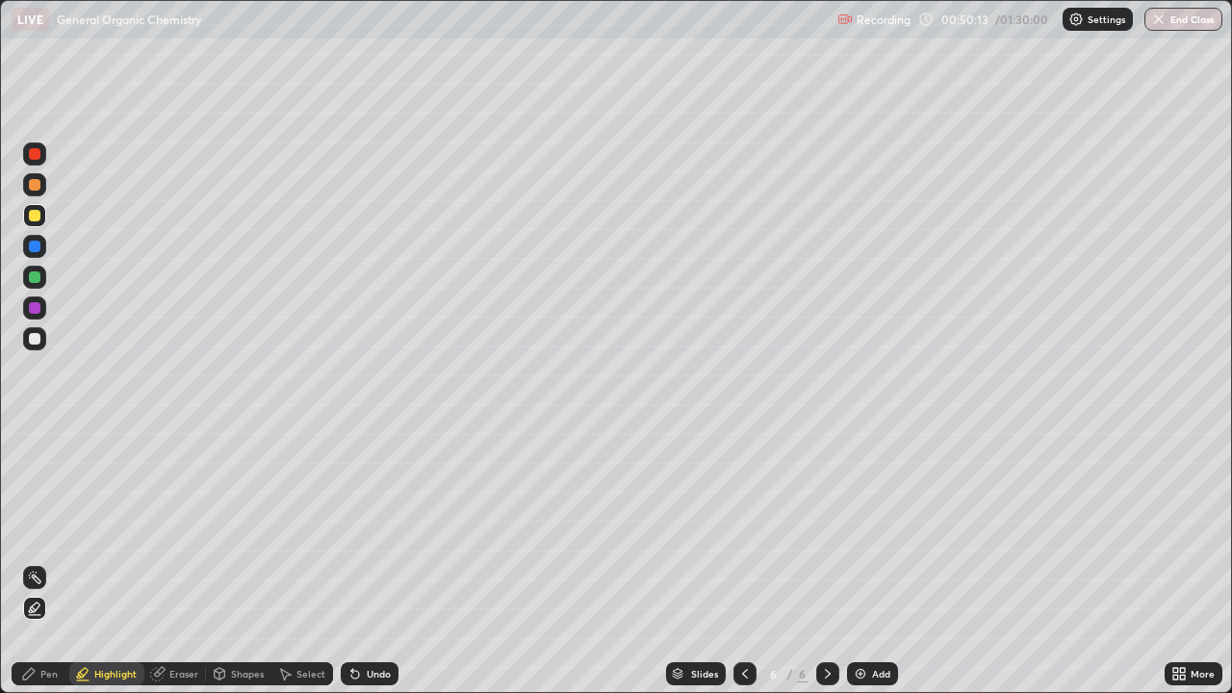
click at [38, 343] on div at bounding box center [35, 339] width 12 height 12
click at [37, 562] on div "Pen" at bounding box center [41, 673] width 58 height 23
click at [375, 562] on div "Undo" at bounding box center [379, 674] width 24 height 10
click at [367, 562] on div "Undo" at bounding box center [379, 674] width 24 height 10
click at [365, 562] on div "Undo" at bounding box center [370, 673] width 58 height 23
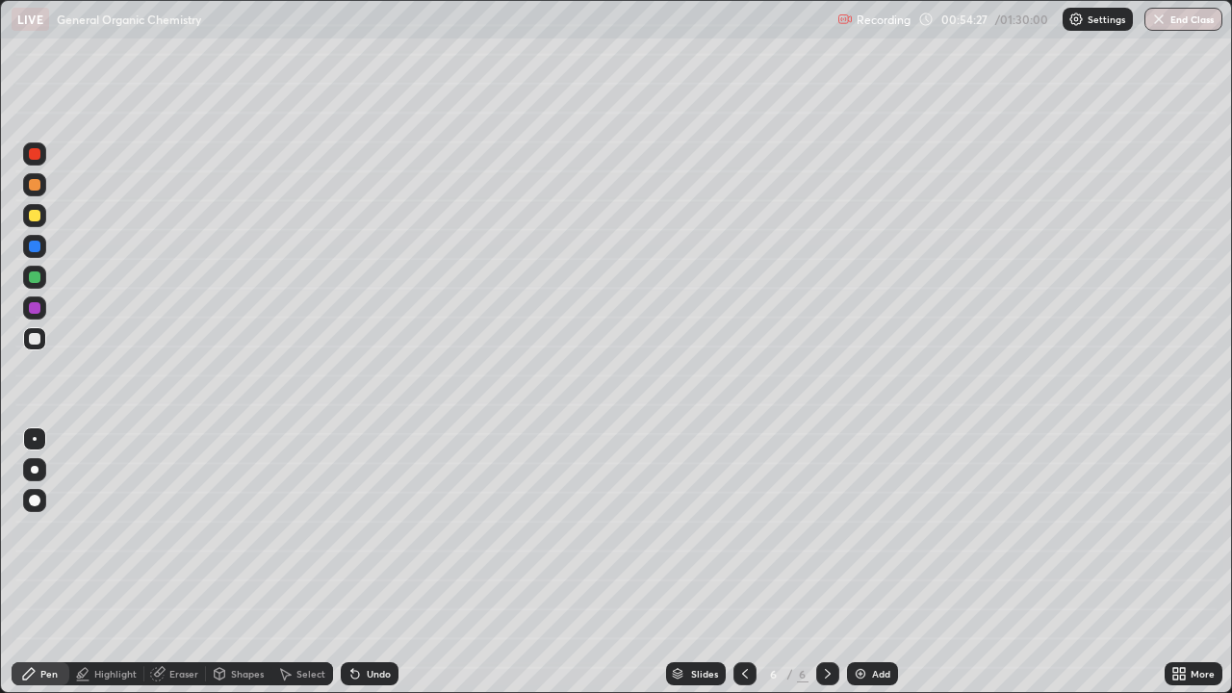
click at [365, 562] on div "Undo" at bounding box center [370, 673] width 58 height 23
click at [743, 562] on icon at bounding box center [745, 673] width 15 height 15
click at [735, 562] on div at bounding box center [745, 673] width 23 height 23
click at [820, 562] on icon at bounding box center [827, 673] width 15 height 15
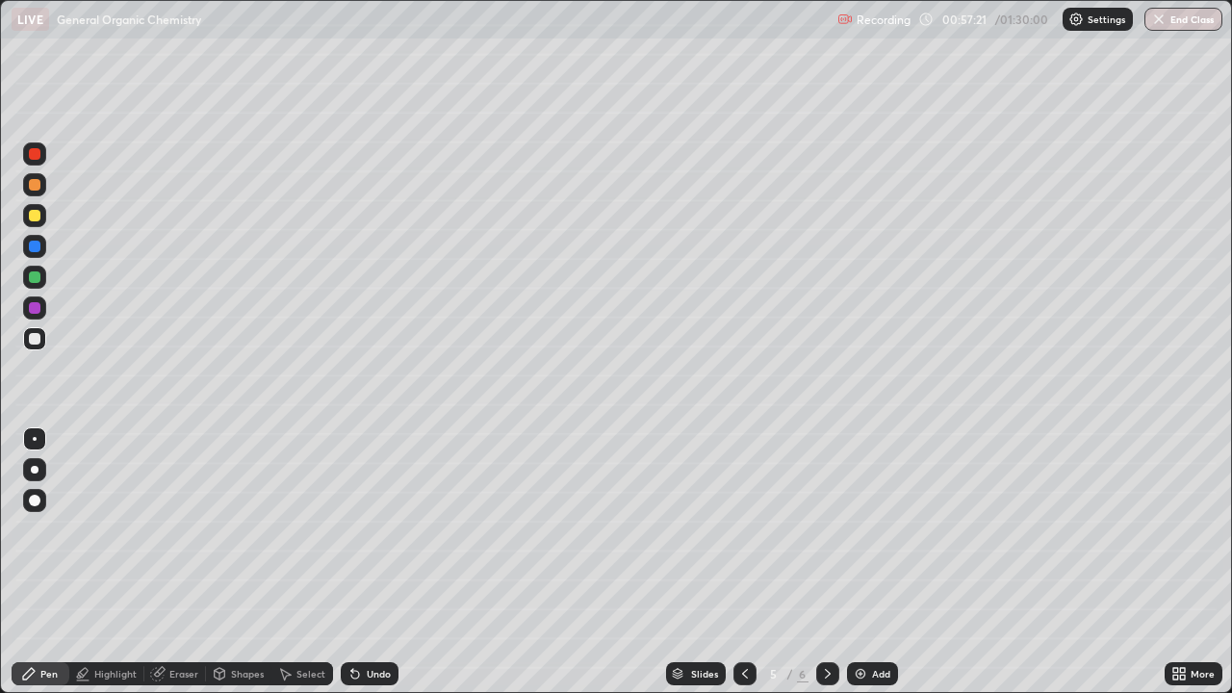
click at [826, 562] on icon at bounding box center [827, 673] width 15 height 15
click at [822, 562] on icon at bounding box center [827, 673] width 15 height 15
click at [181, 562] on div "Eraser" at bounding box center [175, 673] width 62 height 23
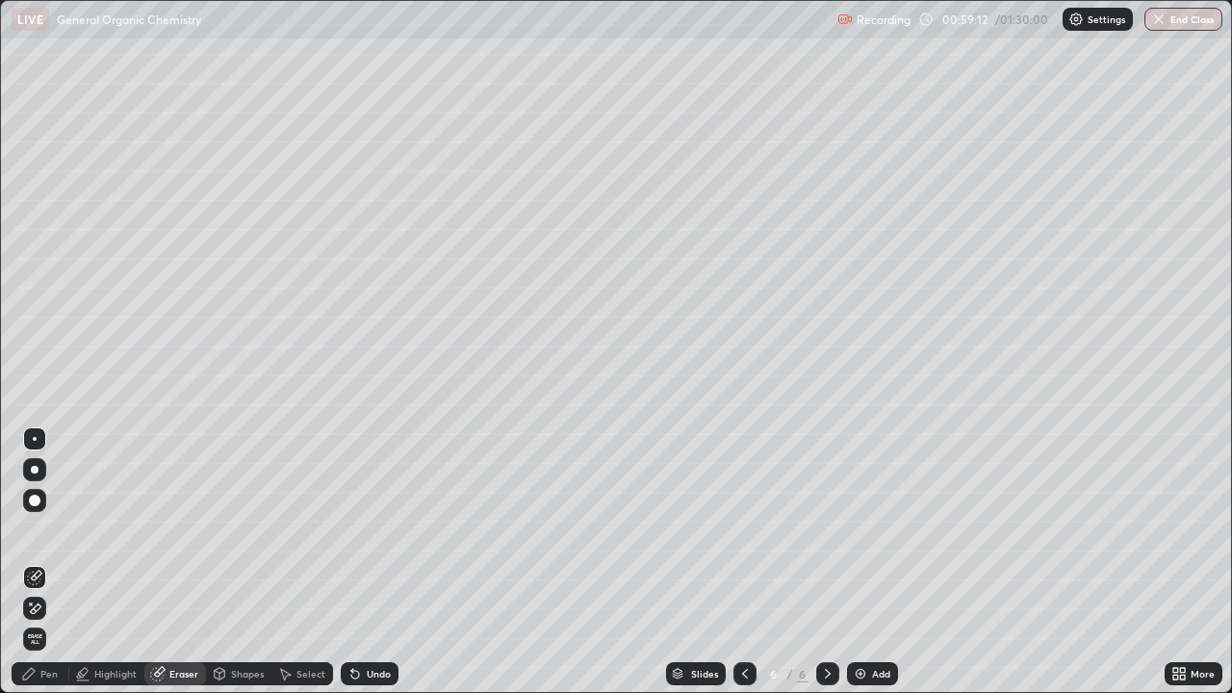
click at [43, 562] on div "Pen" at bounding box center [48, 674] width 17 height 10
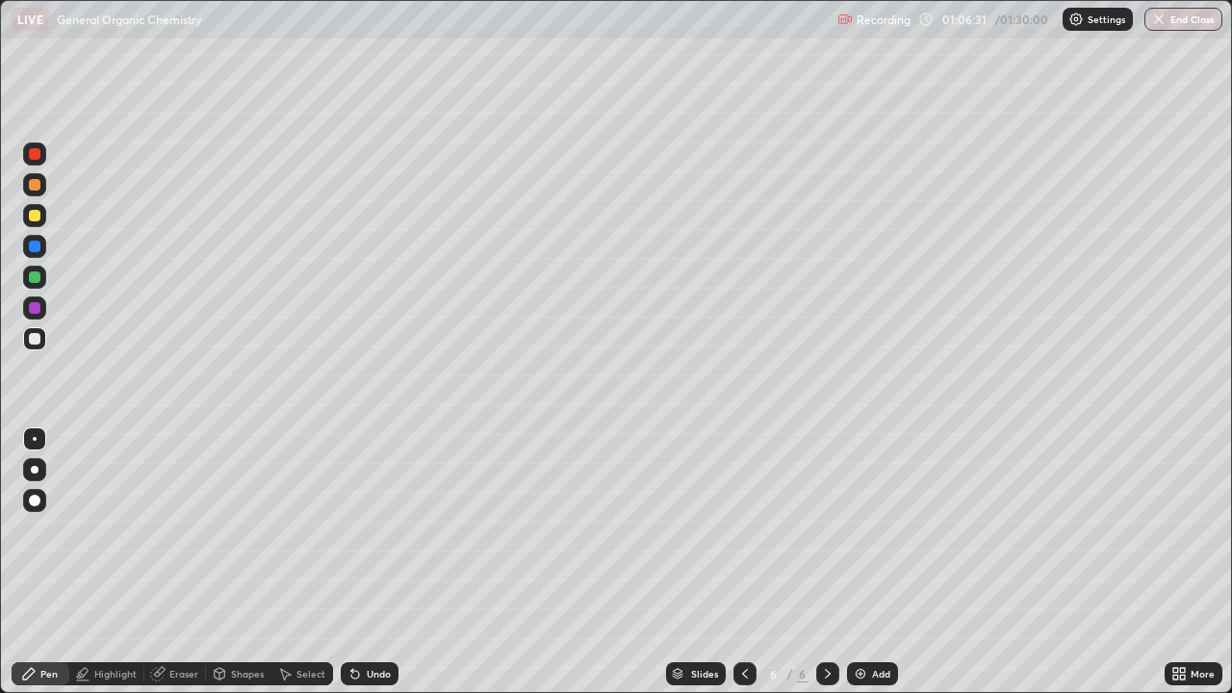
click at [866, 562] on img at bounding box center [860, 673] width 15 height 15
click at [374, 562] on div "Undo" at bounding box center [379, 674] width 24 height 10
click at [745, 562] on icon at bounding box center [745, 673] width 15 height 15
click at [826, 562] on icon at bounding box center [827, 673] width 15 height 15
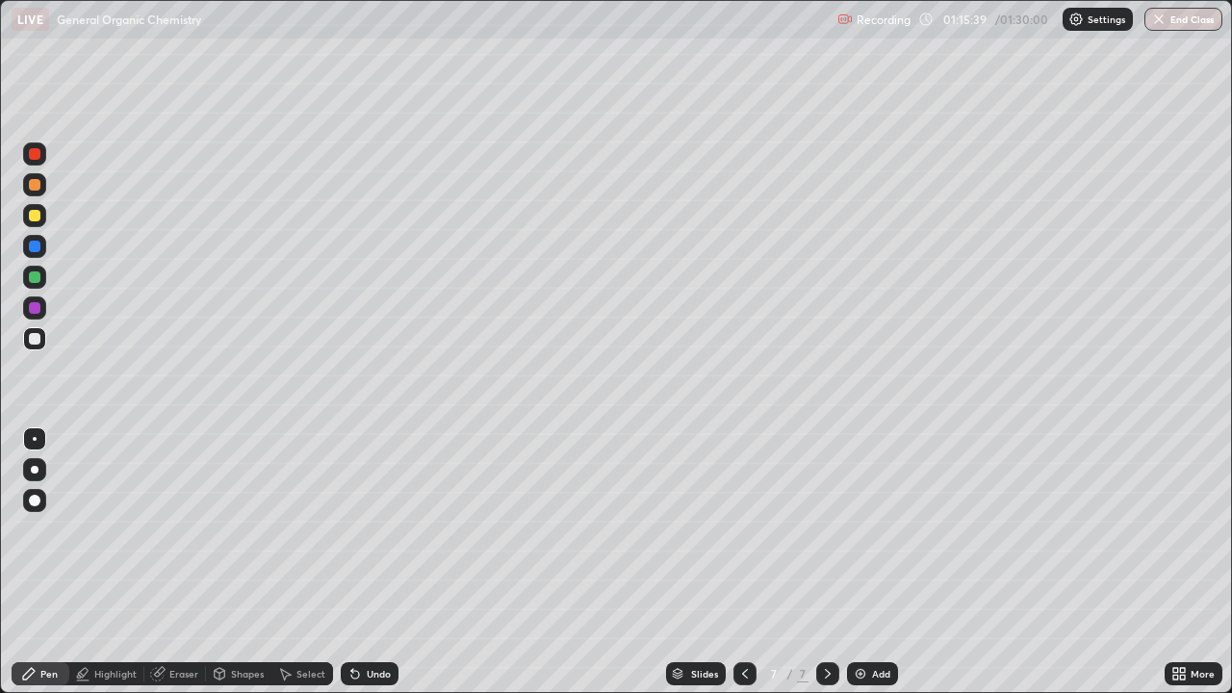
click at [1172, 16] on button "End Class" at bounding box center [1184, 19] width 78 height 23
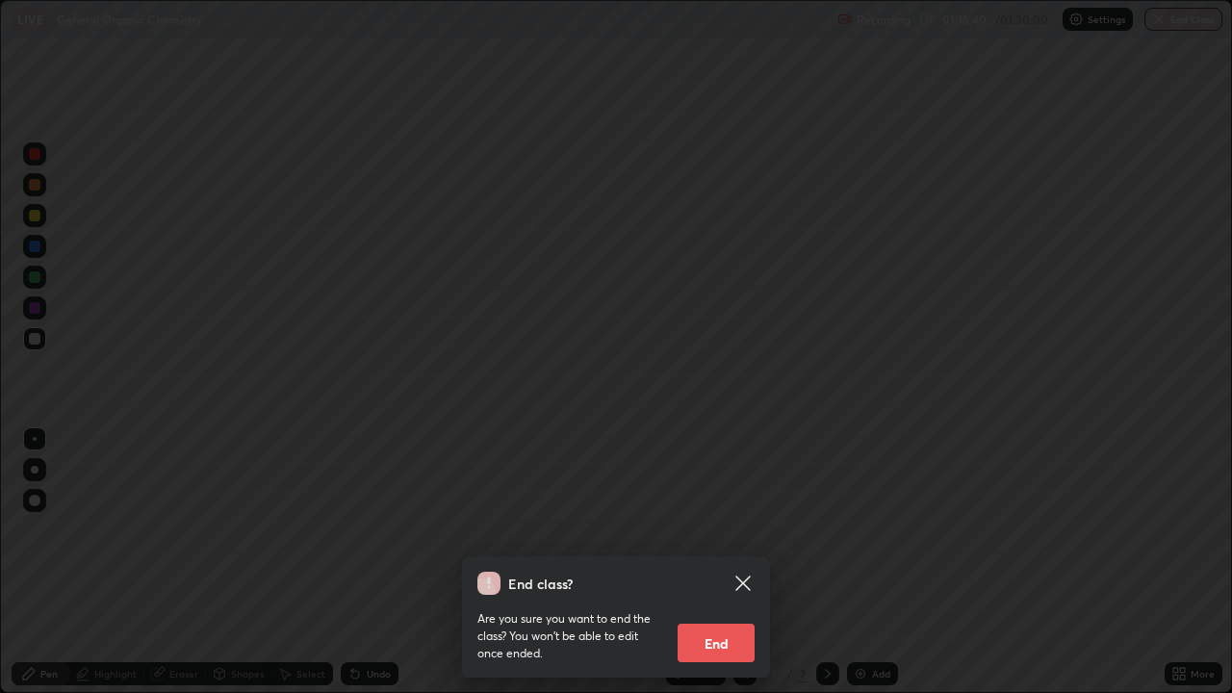
click at [730, 562] on button "End" at bounding box center [716, 643] width 77 height 39
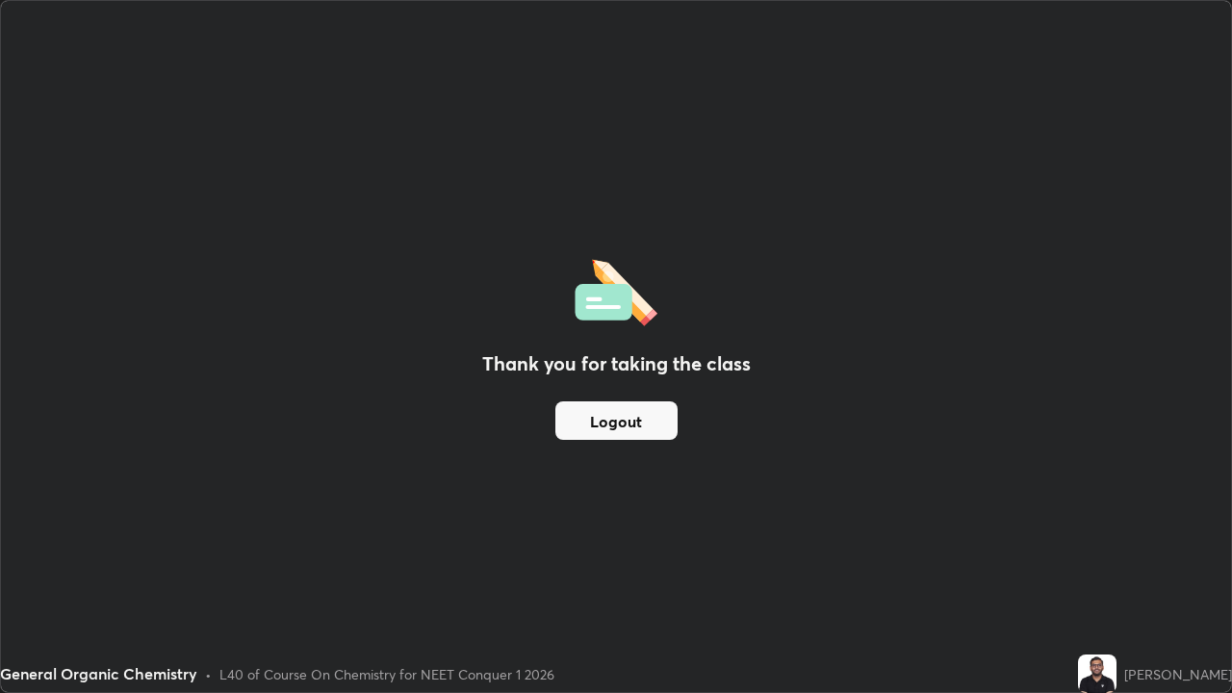
click at [647, 424] on button "Logout" at bounding box center [617, 420] width 122 height 39
click at [644, 422] on button "Logout" at bounding box center [617, 420] width 122 height 39
click at [648, 417] on button "Logout" at bounding box center [617, 420] width 122 height 39
